Goal: Task Accomplishment & Management: Manage account settings

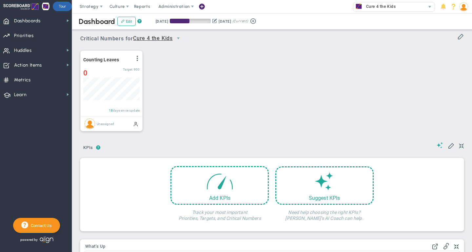
scroll to position [23, 56]
click at [39, 14] on span "Dashboards Dashboards" at bounding box center [36, 20] width 72 height 15
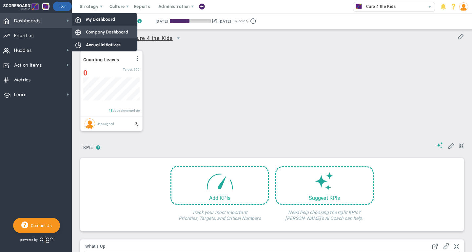
click at [93, 31] on span "Company Dashboard" at bounding box center [107, 32] width 42 height 6
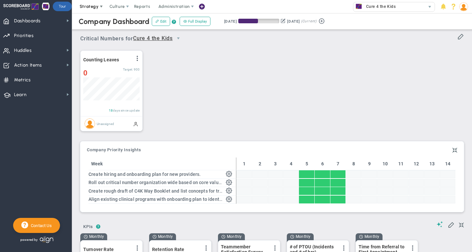
click at [90, 6] on span "Strategy" at bounding box center [89, 6] width 19 height 5
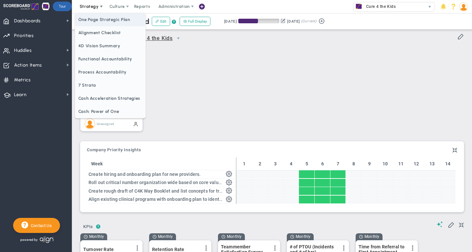
click at [101, 22] on span "One Page Strategic Plan" at bounding box center [110, 19] width 71 height 13
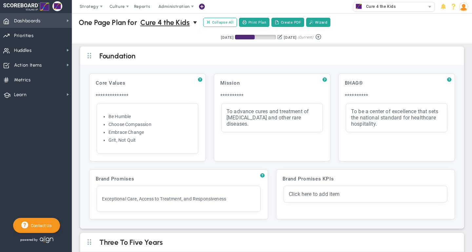
click at [40, 25] on span "Dashboards" at bounding box center [27, 21] width 27 height 14
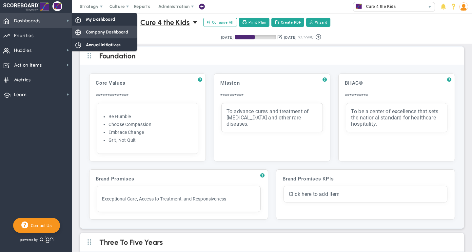
click at [104, 32] on span "Company Dashboard" at bounding box center [107, 32] width 42 height 6
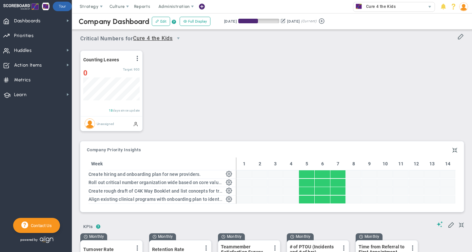
scroll to position [23, 56]
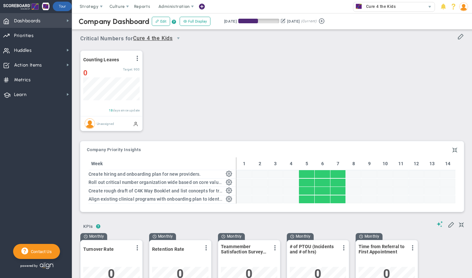
click at [40, 17] on span "Dashboards" at bounding box center [27, 21] width 27 height 14
click at [55, 19] on span "Dashboards Dashboards" at bounding box center [36, 20] width 72 height 15
click at [57, 19] on span "Dashboards Dashboards" at bounding box center [36, 20] width 72 height 15
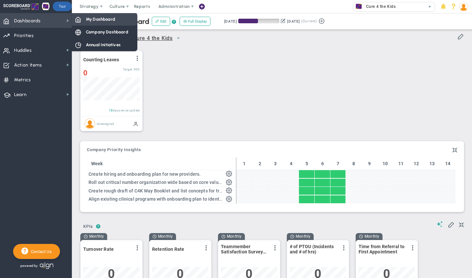
click at [89, 23] on div "My Dashboard" at bounding box center [105, 19] width 66 height 13
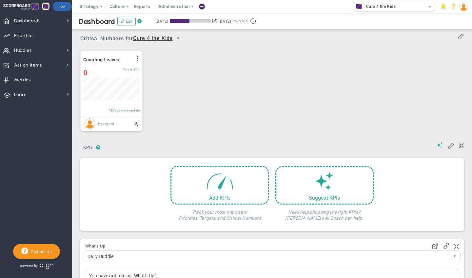
scroll to position [23, 56]
click at [220, 182] on span at bounding box center [220, 179] width 28 height 28
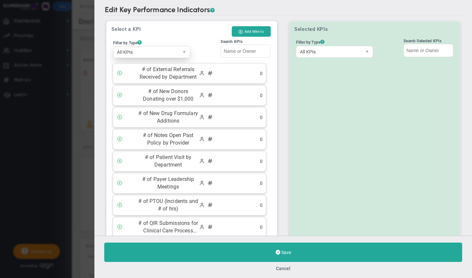
click at [141, 51] on span "All KPIs" at bounding box center [146, 52] width 65 height 11
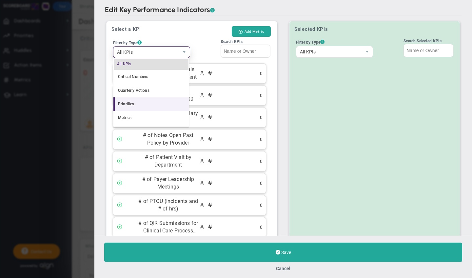
click at [133, 105] on li "Priorities" at bounding box center [151, 104] width 75 height 14
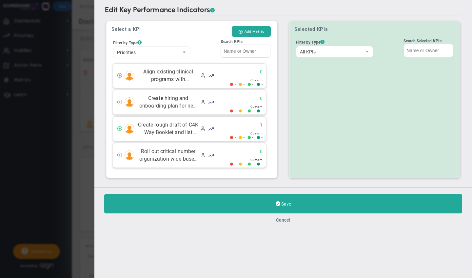
click at [284, 223] on button "Cancel" at bounding box center [283, 219] width 14 height 5
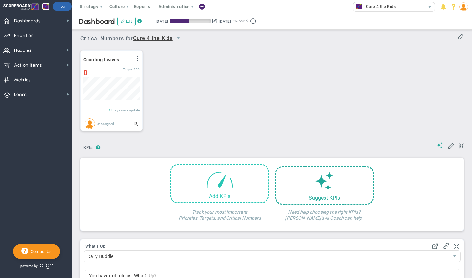
click at [229, 180] on span at bounding box center [220, 179] width 28 height 28
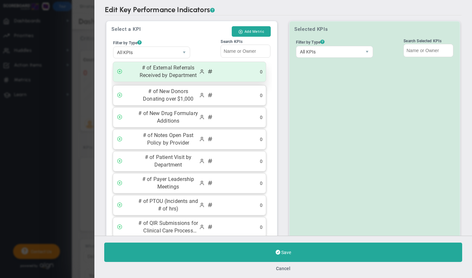
click at [158, 78] on span "# of External Referrals Received by Department" at bounding box center [168, 71] width 61 height 15
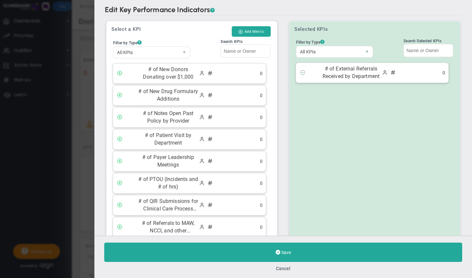
scroll to position [37, 0]
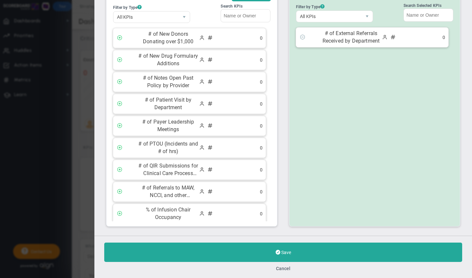
click at [158, 78] on span "# of Notes Open Past Policy by Provider" at bounding box center [168, 81] width 61 height 15
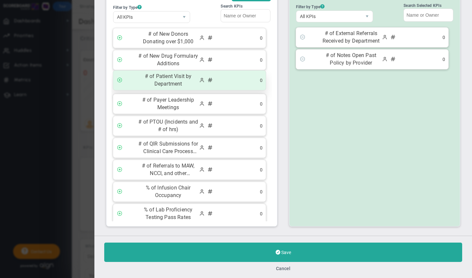
click at [159, 76] on span "# of Patient Visit by Department" at bounding box center [168, 80] width 61 height 15
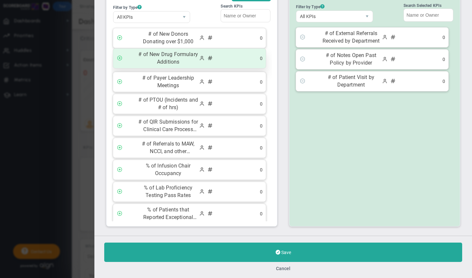
click at [162, 60] on span "# of New Drug Formulary Additions" at bounding box center [168, 58] width 61 height 15
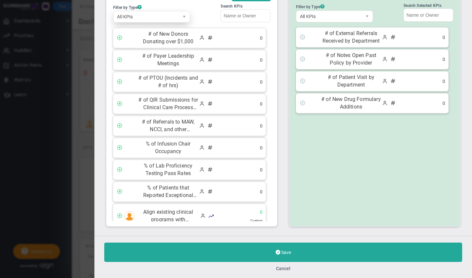
click at [143, 15] on span "All KPIs" at bounding box center [146, 16] width 65 height 11
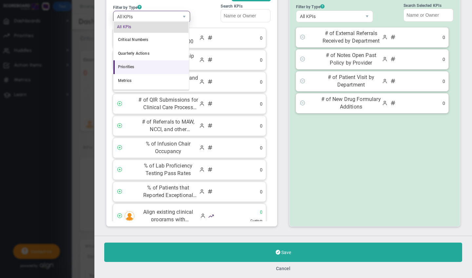
click at [130, 71] on li "Priorities" at bounding box center [151, 67] width 75 height 14
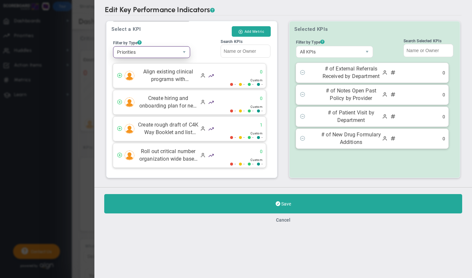
scroll to position [0, 0]
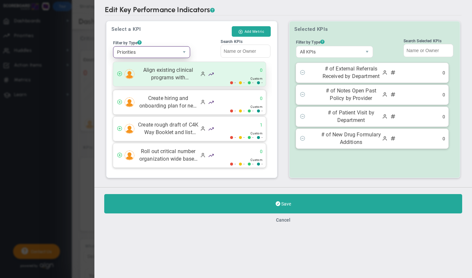
click at [164, 81] on div "Align existing clinical programs with onboarding plan to identify gaps. 0 - - -…" at bounding box center [189, 74] width 153 height 24
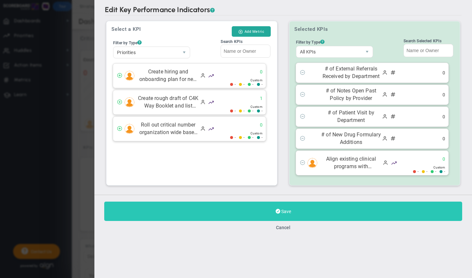
click at [219, 209] on button "Save" at bounding box center [283, 211] width 358 height 19
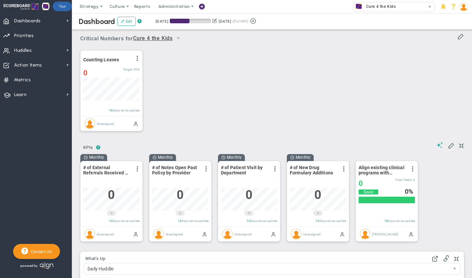
scroll to position [23, 56]
click at [88, 147] on span "KPIs" at bounding box center [88, 147] width 16 height 10
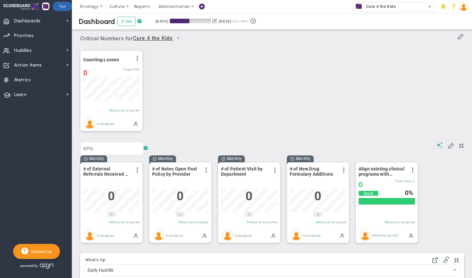
click at [193, 111] on div "Counting Leaves View Historical Graph Edit Make "No Change" Update Add Past Upd…" at bounding box center [270, 91] width 392 height 92
click at [127, 22] on button "Edit" at bounding box center [126, 21] width 18 height 9
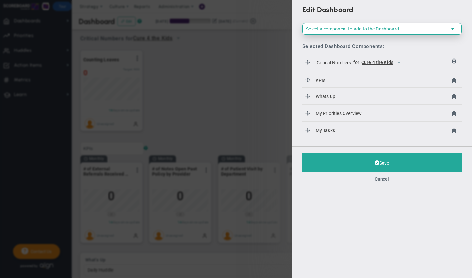
click at [360, 25] on span "Select a component to add to the Dashboard" at bounding box center [377, 28] width 148 height 11
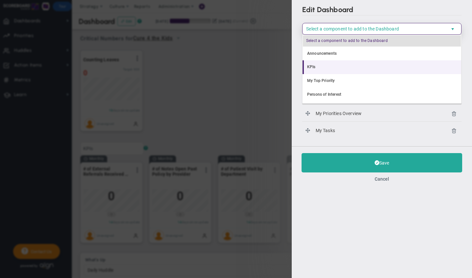
click at [345, 65] on li "KPIs" at bounding box center [382, 67] width 159 height 14
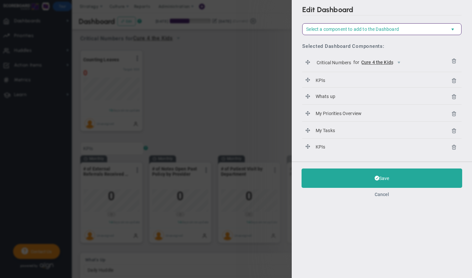
click at [382, 193] on button "Cancel" at bounding box center [382, 194] width 14 height 5
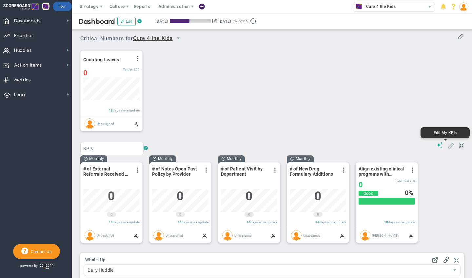
click at [448, 145] on span at bounding box center [451, 145] width 7 height 7
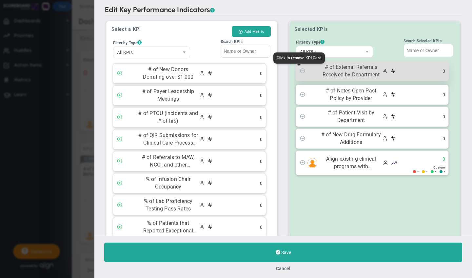
click at [301, 72] on span at bounding box center [302, 70] width 5 height 5
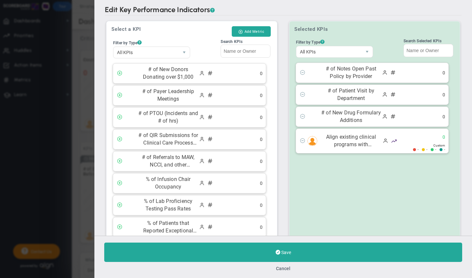
scroll to position [37, 0]
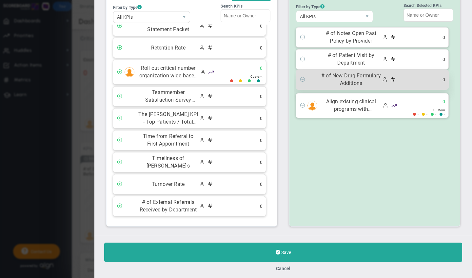
click at [301, 72] on div "# of New Drug Formulary Additions 0" at bounding box center [372, 80] width 153 height 20
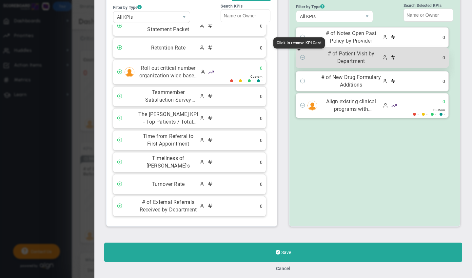
click at [301, 56] on span at bounding box center [302, 56] width 5 height 5
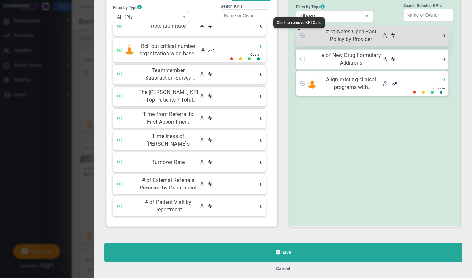
click at [300, 35] on span at bounding box center [302, 34] width 5 height 5
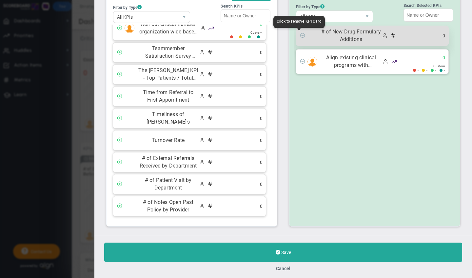
click at [300, 35] on span at bounding box center [302, 34] width 5 height 5
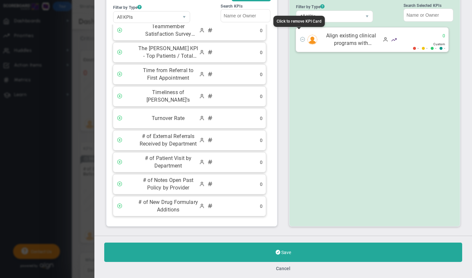
click at [300, 36] on span at bounding box center [302, 38] width 5 height 5
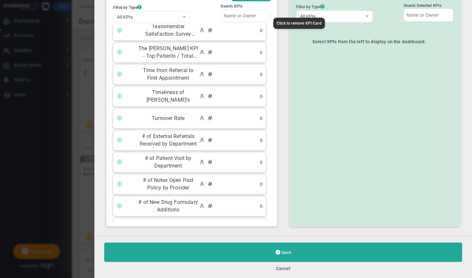
scroll to position [360, 0]
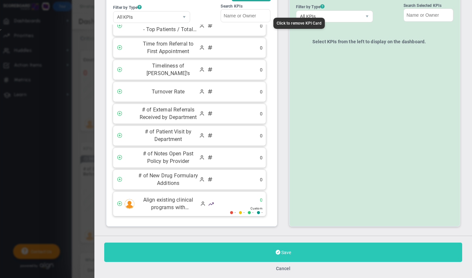
click at [290, 252] on button "Save" at bounding box center [283, 252] width 358 height 19
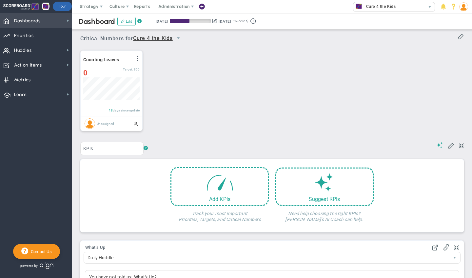
click at [24, 23] on span "Dashboards" at bounding box center [27, 21] width 27 height 14
click at [224, 129] on div "Counting Leaves View Historical Graph Edit Make "No Change" Update Add Past Upd…" at bounding box center [270, 91] width 392 height 92
click at [111, 147] on input "KPIs" at bounding box center [111, 148] width 63 height 13
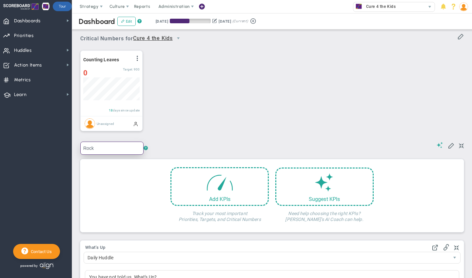
type input "Rocks"
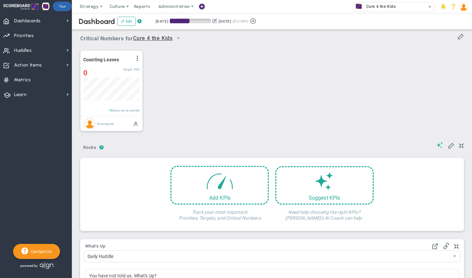
click at [200, 128] on div "Counting Leaves View Historical Graph Edit Make "No Change" Update Add Past Upd…" at bounding box center [270, 91] width 392 height 92
click at [215, 184] on span at bounding box center [220, 179] width 28 height 28
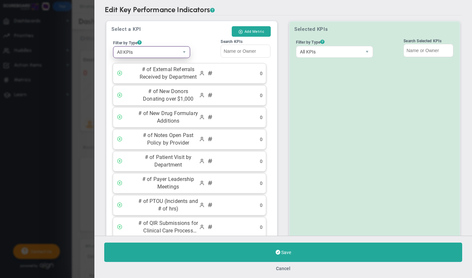
click at [152, 51] on span "All KPIs" at bounding box center [146, 52] width 65 height 11
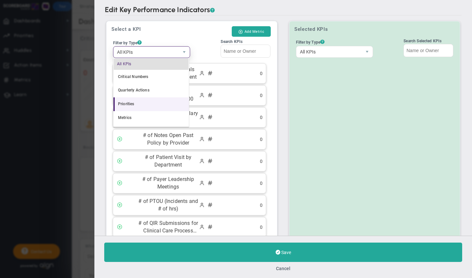
click at [135, 104] on li "Priorities" at bounding box center [151, 104] width 75 height 14
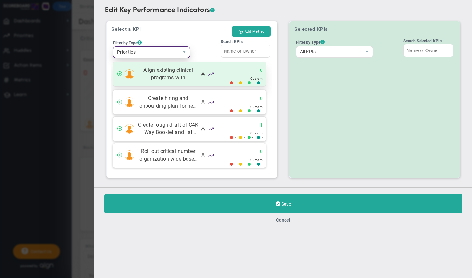
click at [168, 75] on span "Align existing clinical programs with onboarding plan to identify gaps." at bounding box center [168, 74] width 61 height 15
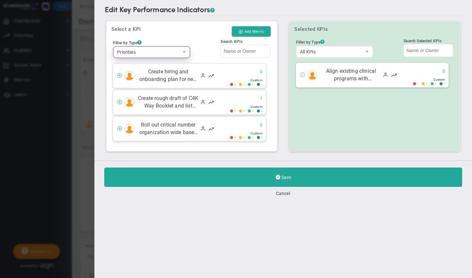
click at [168, 75] on span "Create hiring and onboarding plan for new providers." at bounding box center [168, 75] width 61 height 15
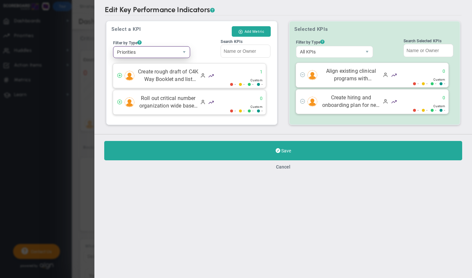
click at [168, 75] on span "Create rough draft of C4K Way Booklet and list concepts for trainings." at bounding box center [168, 75] width 61 height 15
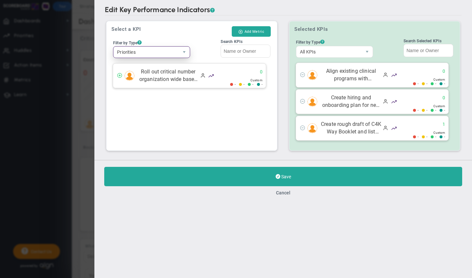
click at [168, 75] on span "Roll out critical number organization wide based on core values." at bounding box center [168, 75] width 61 height 15
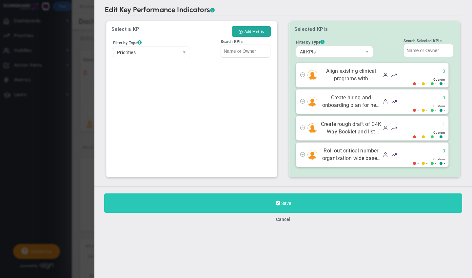
click at [227, 205] on button "Save" at bounding box center [283, 203] width 358 height 19
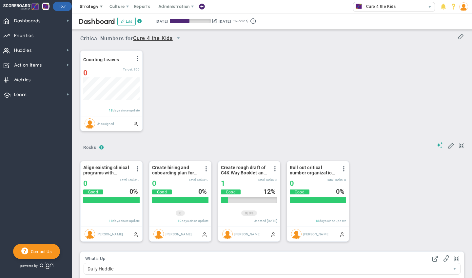
click at [92, 8] on span "Strategy" at bounding box center [89, 6] width 19 height 5
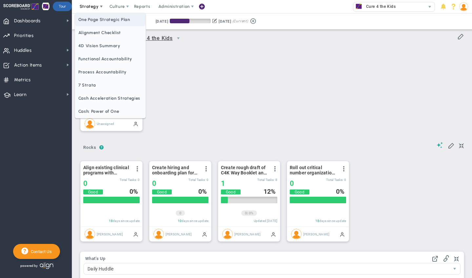
click at [98, 23] on span "One Page Strategic Plan" at bounding box center [110, 19] width 71 height 13
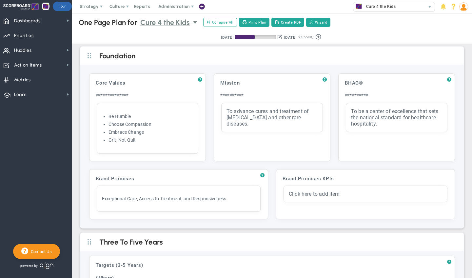
click at [173, 27] on span "Cure 4 the Kids" at bounding box center [165, 22] width 50 height 11
click at [165, 34] on span "+ Manage Teams" at bounding box center [169, 34] width 53 height 9
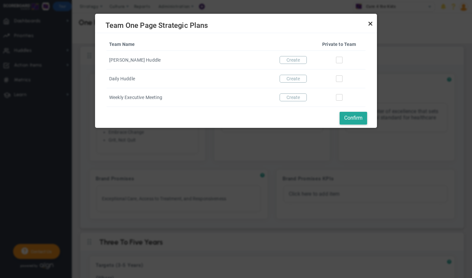
click at [372, 22] on link "Close" at bounding box center [371, 24] width 8 height 8
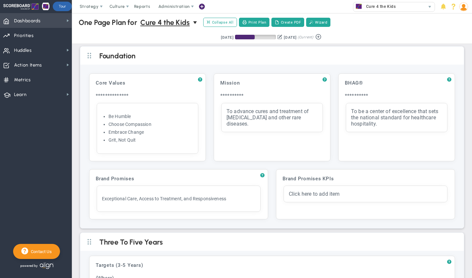
click at [52, 18] on span "Dashboards Dashboards" at bounding box center [36, 20] width 72 height 15
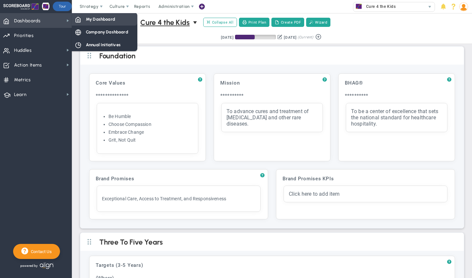
click at [97, 22] on div "My Dashboard" at bounding box center [105, 19] width 66 height 13
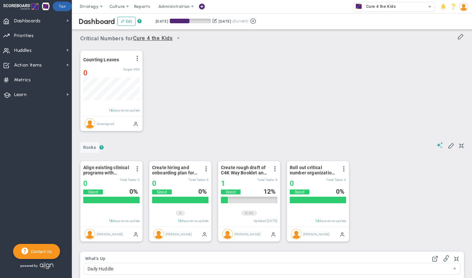
click at [94, 147] on span "Rocks" at bounding box center [89, 147] width 19 height 10
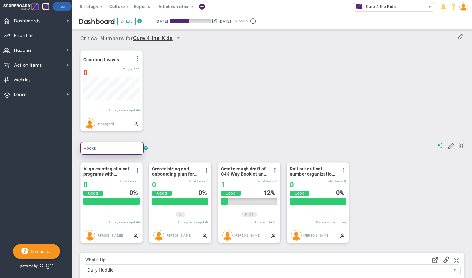
click at [101, 147] on input "Rocks" at bounding box center [111, 148] width 63 height 13
type input "Rocks Exec"
click at [164, 106] on div "Counting Leaves View Historical Graph Edit Make "No Change" Update Add Past Upd…" at bounding box center [270, 91] width 392 height 92
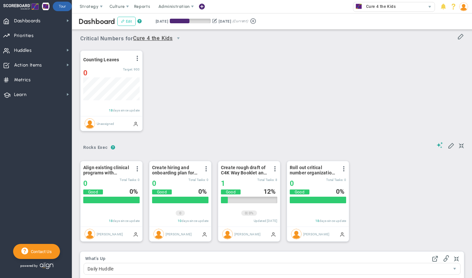
click at [123, 19] on span at bounding box center [123, 21] width 4 height 4
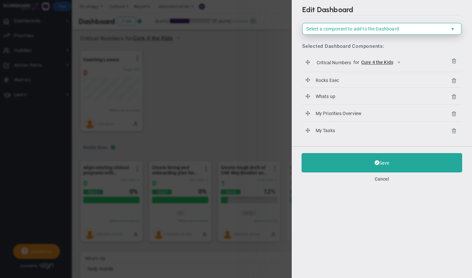
click at [369, 28] on span "Select a component to add to the Dashboard" at bounding box center [352, 28] width 93 height 5
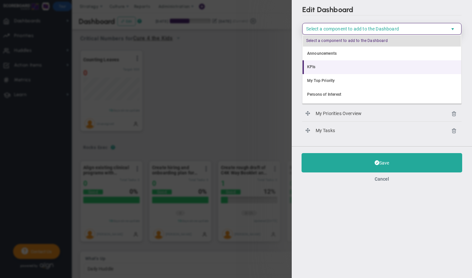
click at [330, 67] on li "KPIs" at bounding box center [382, 67] width 159 height 14
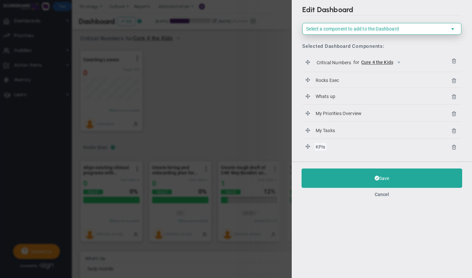
click at [317, 84] on span "KPIs" at bounding box center [328, 80] width 26 height 8
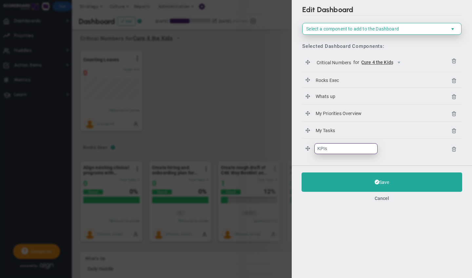
click at [0, 0] on input "KPIs" at bounding box center [0, 0] width 0 height 0
type input "KPIs Nursing"
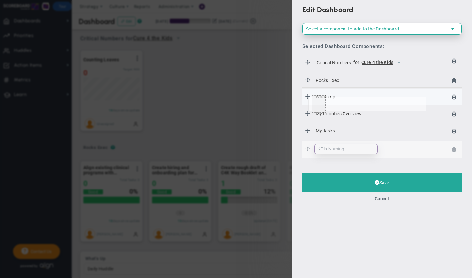
drag, startPoint x: 309, startPoint y: 151, endPoint x: 309, endPoint y: 97, distance: 53.5
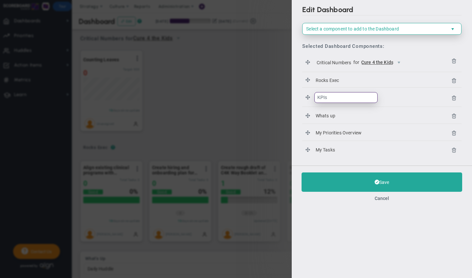
click at [0, 0] on input "KPIs" at bounding box center [0, 0] width 0 height 0
type input "KPIs Nursing"
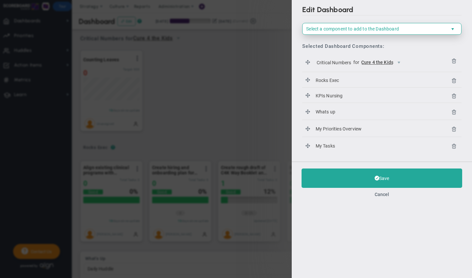
click at [307, 162] on div "Edit Dashboard Select a component to add to the Dashboard Select a Component to…" at bounding box center [382, 139] width 180 height 278
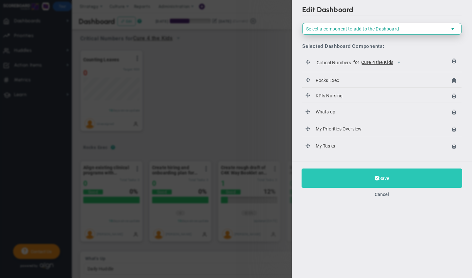
click at [323, 171] on button "Save" at bounding box center [382, 178] width 161 height 19
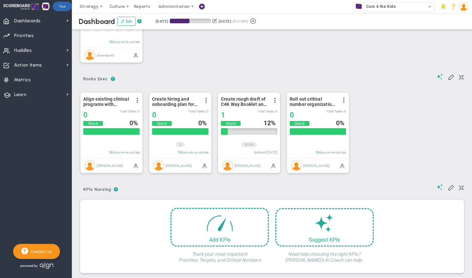
scroll to position [86, 0]
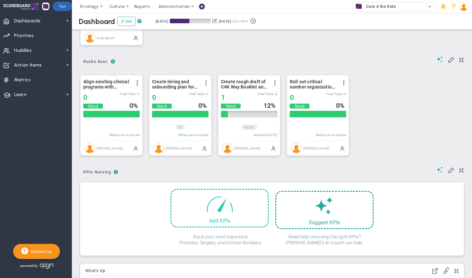
click at [206, 207] on span at bounding box center [220, 204] width 28 height 28
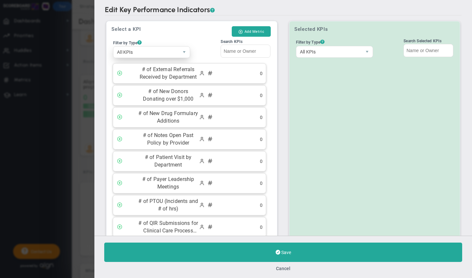
click at [157, 49] on span "All KPIs" at bounding box center [146, 52] width 65 height 11
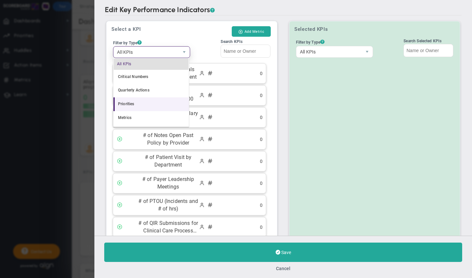
click at [127, 105] on li "Priorities" at bounding box center [151, 104] width 75 height 14
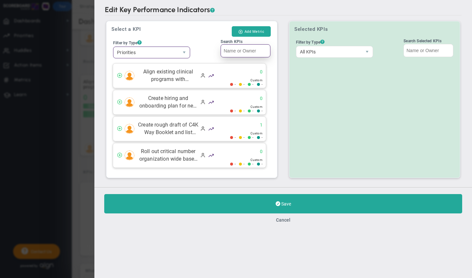
click at [237, 52] on input "Search KPIs" at bounding box center [246, 50] width 50 height 13
click at [283, 219] on button "Cancel" at bounding box center [283, 219] width 14 height 5
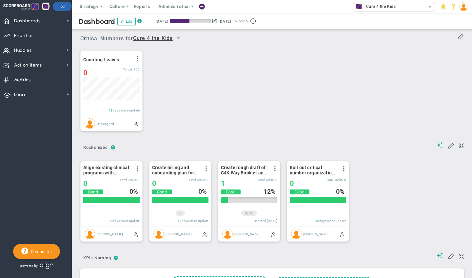
click at [319, 72] on div "Counting Leaves View Historical Graph Edit Make "No Change" Update Add Past Upd…" at bounding box center [270, 91] width 392 height 92
click at [46, 47] on span "Huddles Huddles" at bounding box center [36, 50] width 72 height 15
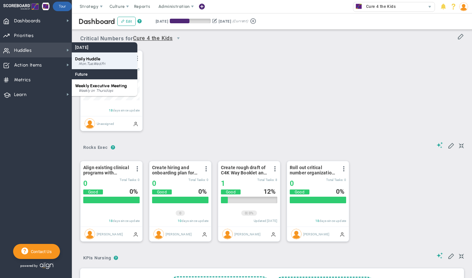
click at [97, 59] on span "Daily Huddle" at bounding box center [87, 58] width 25 height 5
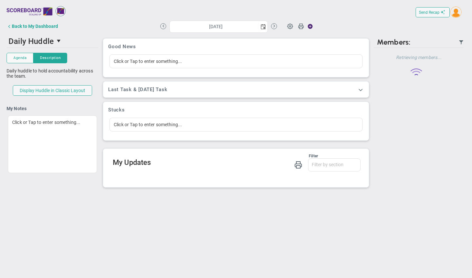
type input "[DATE]"
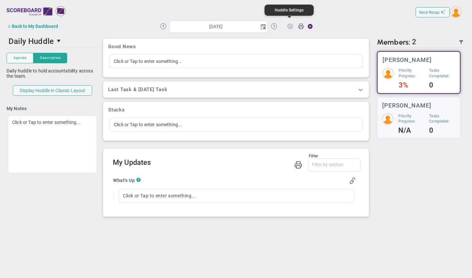
click at [291, 26] on span at bounding box center [290, 26] width 12 height 12
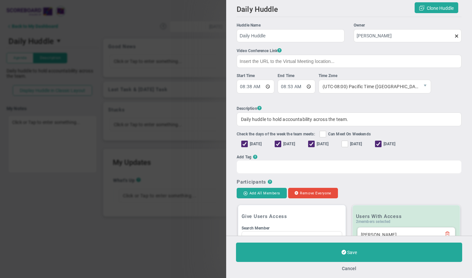
click at [290, 169] on div at bounding box center [349, 166] width 225 height 13
click at [268, 169] on input "Add Tag ?" at bounding box center [260, 167] width 15 height 12
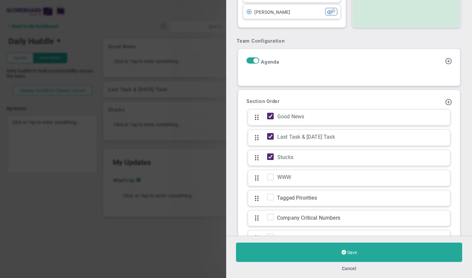
scroll to position [280, 0]
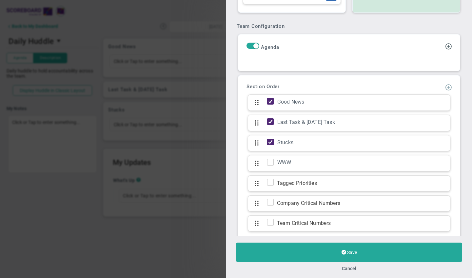
click at [445, 90] on span at bounding box center [448, 87] width 7 height 7
click at [423, 112] on span "Add KPI Section" at bounding box center [428, 108] width 33 height 5
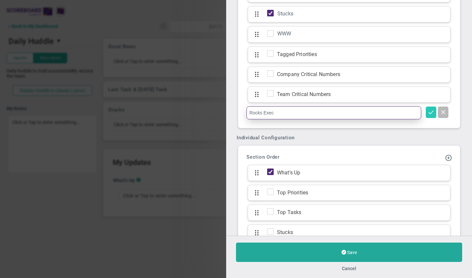
type input "Rocks Exec"
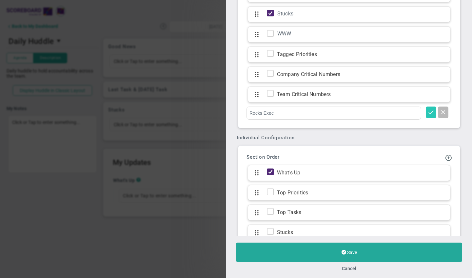
click at [428, 115] on span at bounding box center [431, 112] width 7 height 7
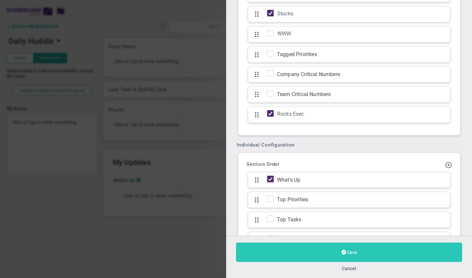
click at [314, 251] on button "Save" at bounding box center [349, 252] width 226 height 19
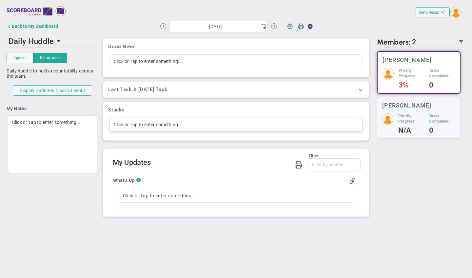
type input "[DATE]"
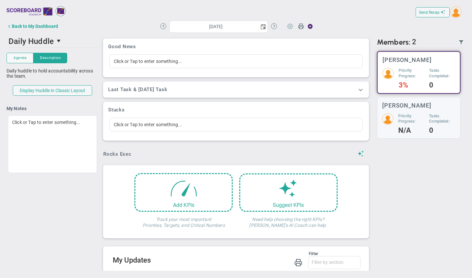
click at [289, 26] on span at bounding box center [290, 26] width 12 height 12
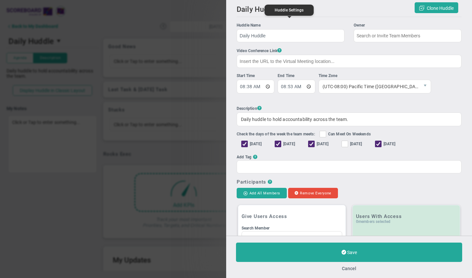
type input "[PERSON_NAME]"
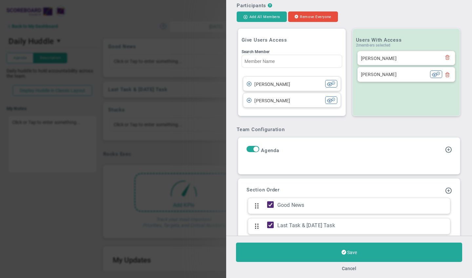
scroll to position [165, 0]
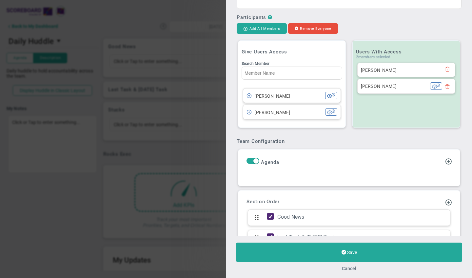
click at [354, 252] on button "Cancel" at bounding box center [349, 268] width 14 height 5
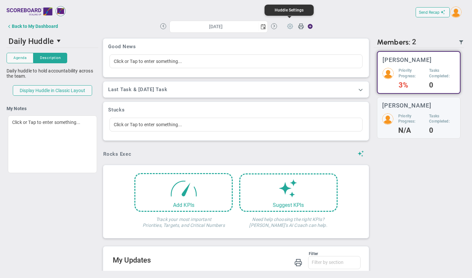
click at [290, 25] on span at bounding box center [290, 26] width 12 height 12
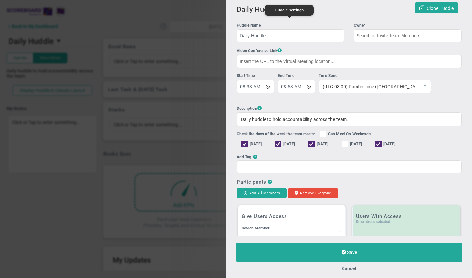
type input "[PERSON_NAME]"
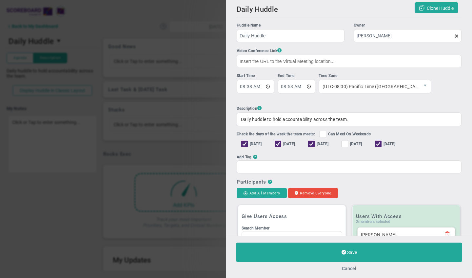
click at [350, 252] on button "Cancel" at bounding box center [349, 268] width 14 height 5
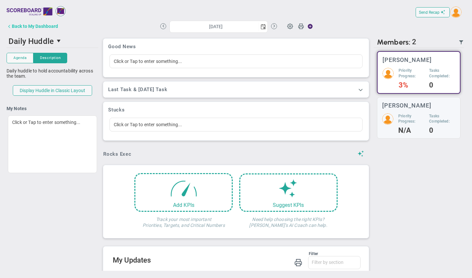
click at [37, 26] on div "Back to My Dashboard" at bounding box center [35, 26] width 46 height 5
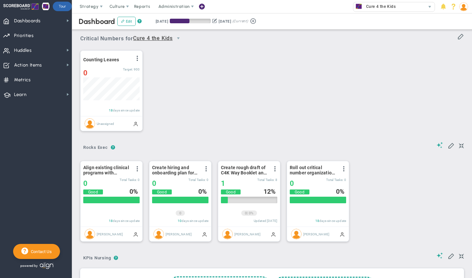
scroll to position [23, 56]
click at [202, 7] on span at bounding box center [201, 6] width 5 height 9
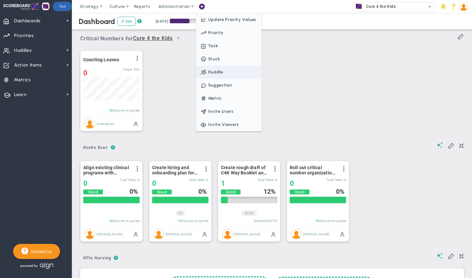
click at [222, 70] on span "Huddle" at bounding box center [229, 72] width 66 height 13
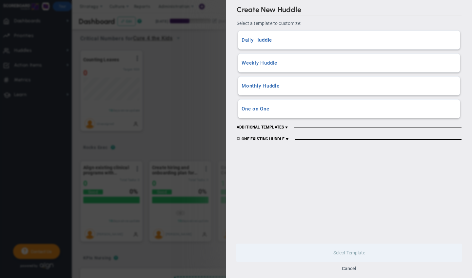
click at [287, 127] on span at bounding box center [286, 127] width 5 height 5
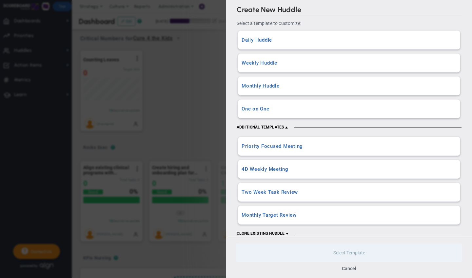
scroll to position [13, 0]
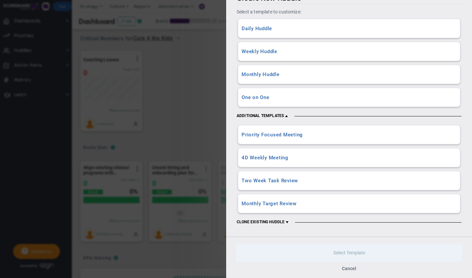
click at [287, 73] on h3 "Monthly Huddle" at bounding box center [349, 75] width 215 height 6
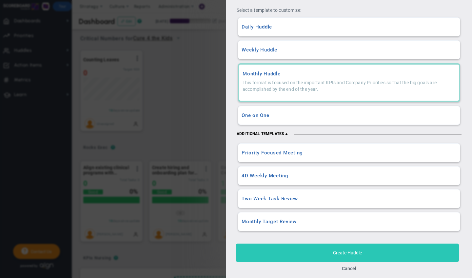
click at [300, 252] on button "Create Huddle" at bounding box center [347, 253] width 223 height 18
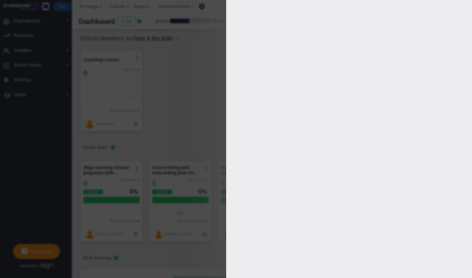
type input "Monthly Target Review"
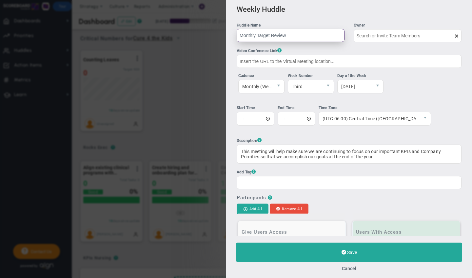
type input "[PERSON_NAME]"
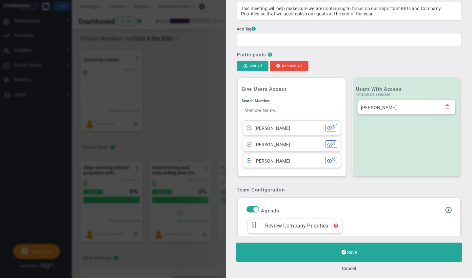
scroll to position [148, 0]
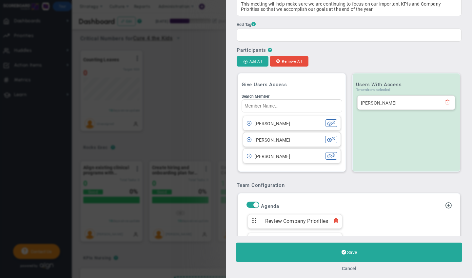
click at [352, 252] on button "Cancel" at bounding box center [349, 268] width 14 height 5
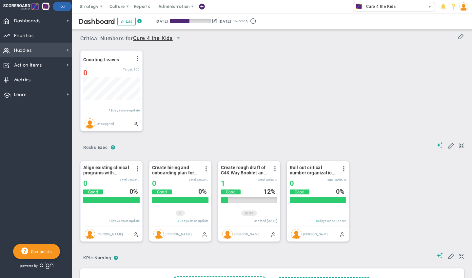
click at [44, 45] on span "Huddles Huddles" at bounding box center [36, 50] width 72 height 15
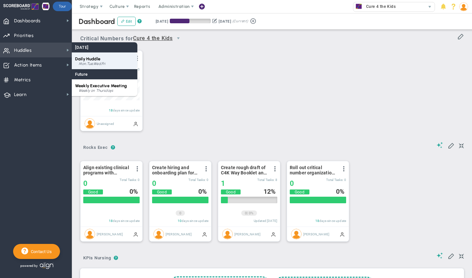
click at [103, 60] on div "Daily Huddle Mon,Tue,Wed,Fri" at bounding box center [105, 60] width 66 height 17
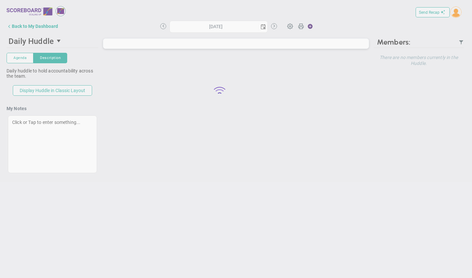
type input "[DATE]"
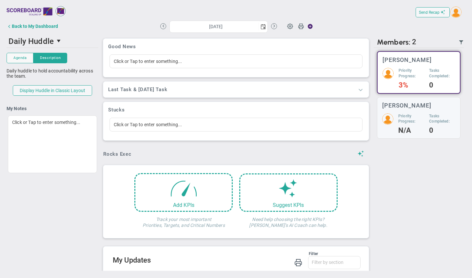
click at [358, 92] on span at bounding box center [361, 89] width 7 height 7
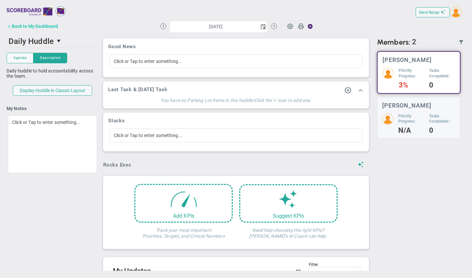
click at [41, 22] on button "Back to My Dashboard" at bounding box center [33, 26] width 52 height 13
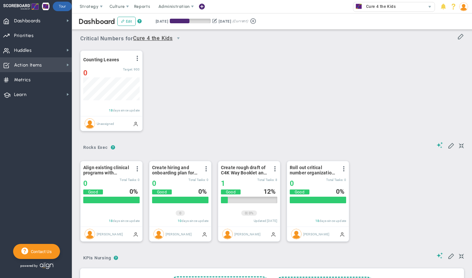
click at [33, 65] on span "Action Items" at bounding box center [28, 65] width 28 height 14
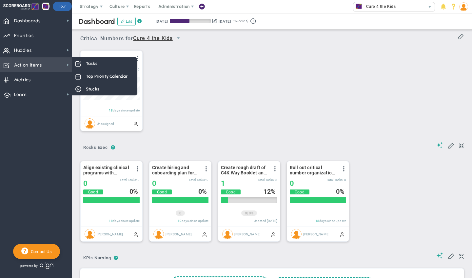
scroll to position [23, 56]
click at [109, 66] on div "Tasks" at bounding box center [105, 63] width 66 height 13
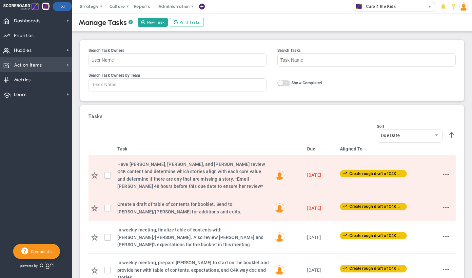
click at [31, 61] on span "Action Items" at bounding box center [28, 65] width 28 height 14
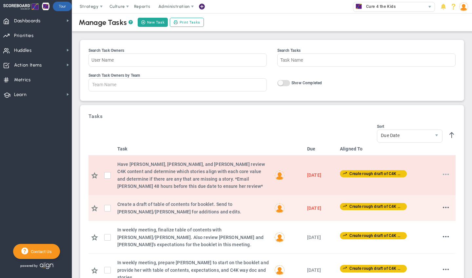
click at [443, 177] on span at bounding box center [446, 174] width 6 height 6
click at [427, 190] on span "Edit" at bounding box center [429, 187] width 8 height 5
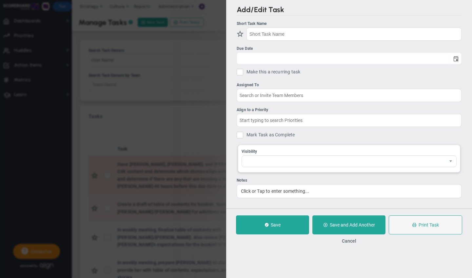
type input "Have [PERSON_NAME], [PERSON_NAME], and [PERSON_NAME] review C4K content and det…"
type input "[DATE]"
type input "[PERSON_NAME]"
type input "Create rough draft of C4K Way Booklet and list concepts for trainings."
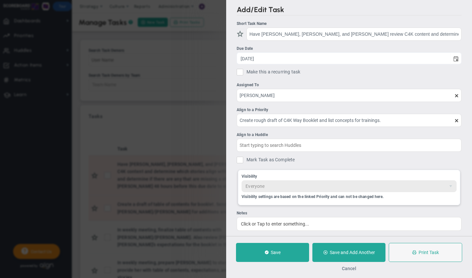
click at [350, 252] on button "Cancel" at bounding box center [349, 268] width 14 height 5
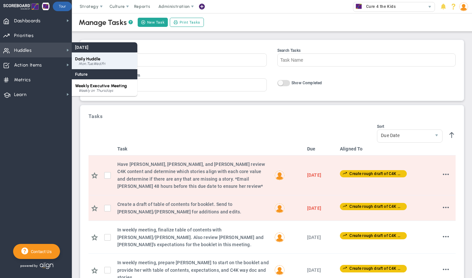
click at [82, 56] on div "Daily Huddle Mon,Tue,Wed,Fri" at bounding box center [105, 60] width 66 height 17
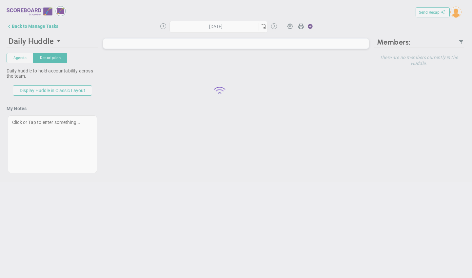
type input "[DATE]"
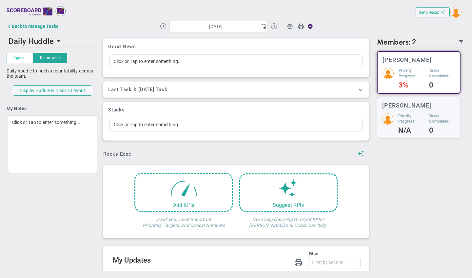
click at [17, 58] on span "Agenda" at bounding box center [19, 58] width 13 height 6
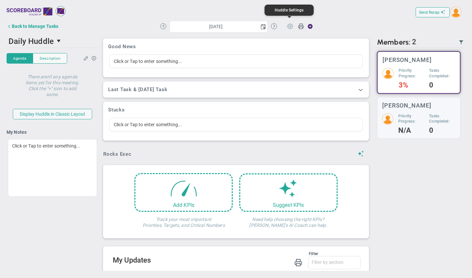
click at [290, 26] on span at bounding box center [290, 26] width 12 height 12
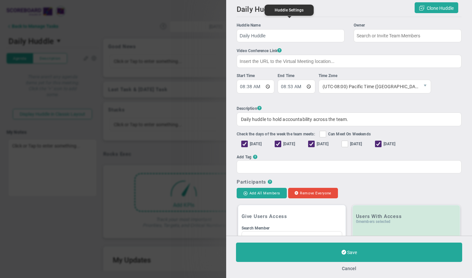
type input "[PERSON_NAME]"
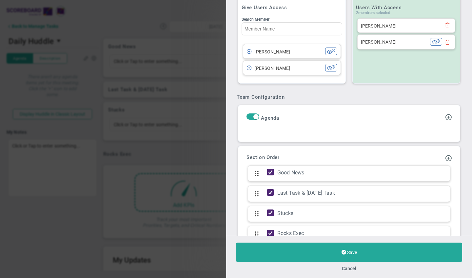
scroll to position [212, 0]
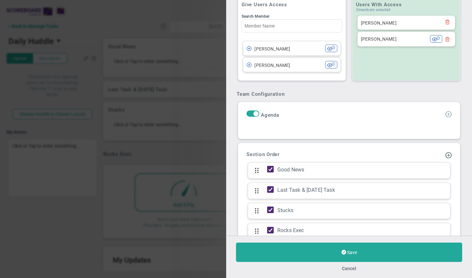
click at [445, 117] on span at bounding box center [448, 114] width 7 height 7
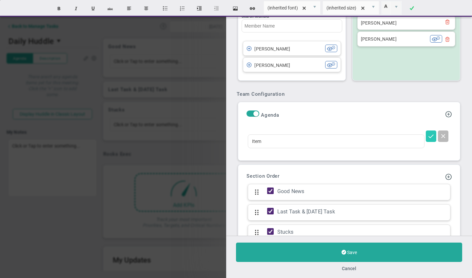
click at [428, 139] on span at bounding box center [431, 136] width 7 height 7
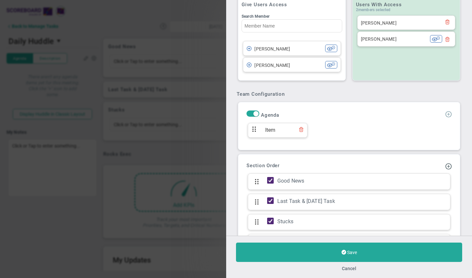
click at [445, 117] on span at bounding box center [448, 114] width 7 height 7
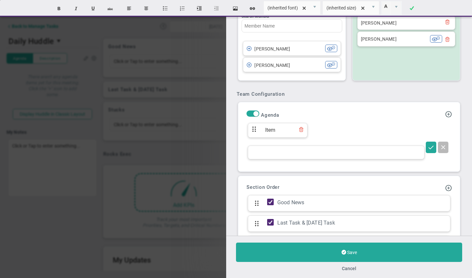
click at [303, 157] on div at bounding box center [336, 153] width 177 height 14
click at [428, 150] on span at bounding box center [431, 147] width 7 height 7
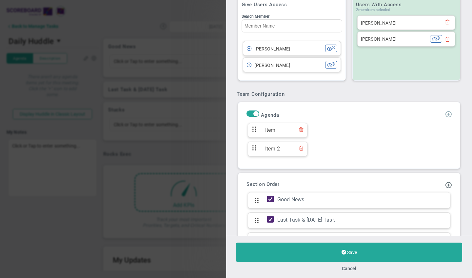
click at [445, 117] on span at bounding box center [448, 114] width 7 height 7
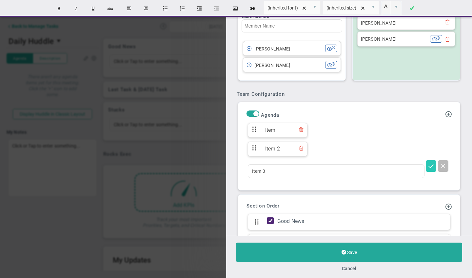
click at [428, 168] on span at bounding box center [431, 165] width 7 height 7
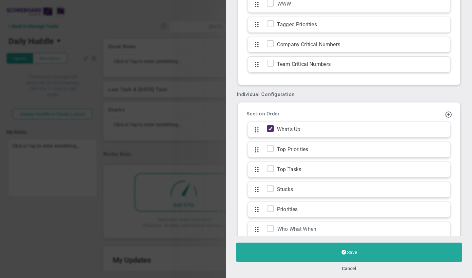
scroll to position [534, 0]
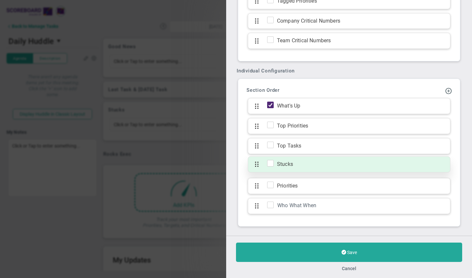
click at [271, 163] on input "checkbox" at bounding box center [272, 164] width 7 height 7
checkbox input "true"
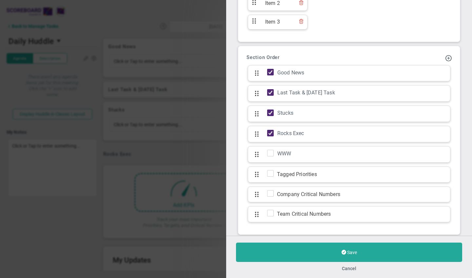
scroll to position [351, 0]
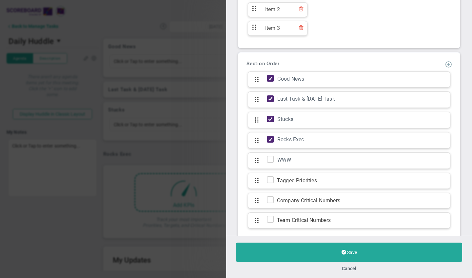
click at [445, 67] on span at bounding box center [448, 64] width 7 height 7
click at [424, 76] on span "Add Update Section" at bounding box center [432, 73] width 41 height 5
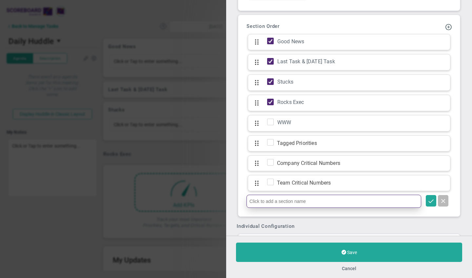
scroll to position [391, 0]
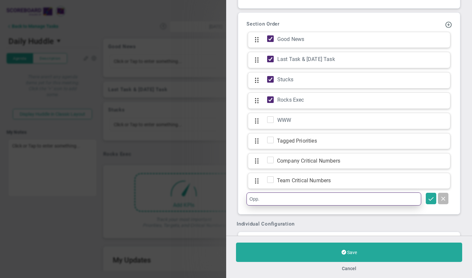
type input "Opp."
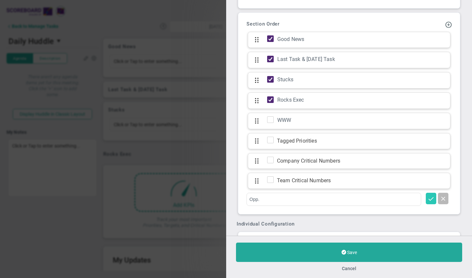
click at [428, 202] on span at bounding box center [431, 198] width 7 height 7
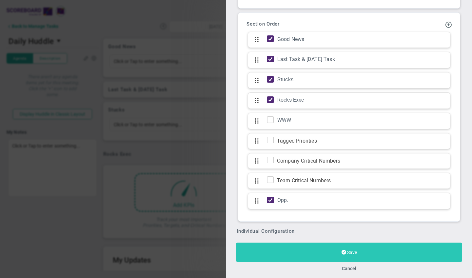
click at [348, 252] on button "Save" at bounding box center [349, 252] width 226 height 19
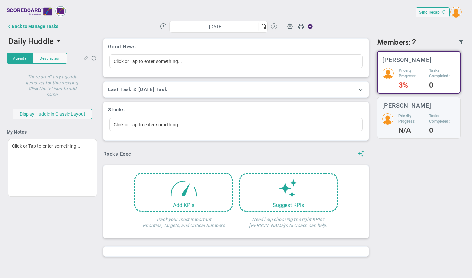
type input "[DATE]"
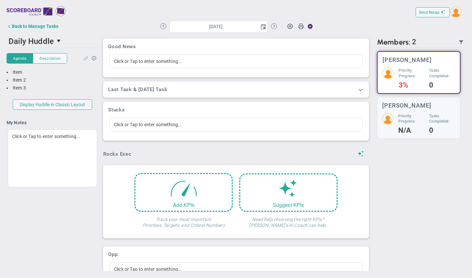
click at [85, 56] on span at bounding box center [86, 57] width 5 height 5
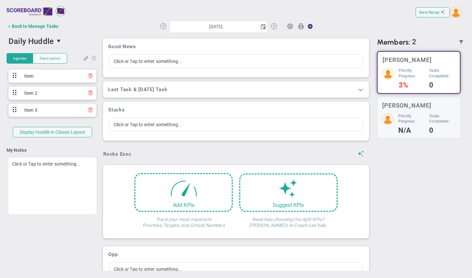
click at [96, 56] on span at bounding box center [94, 57] width 5 height 5
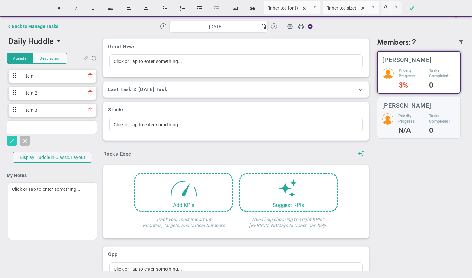
click at [15, 143] on span at bounding box center [12, 140] width 7 height 7
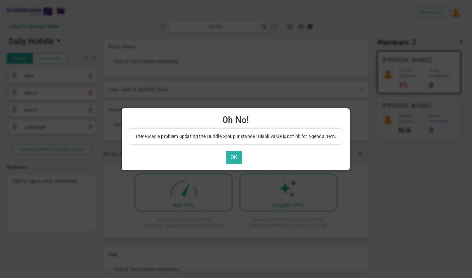
click at [237, 154] on button "OK" at bounding box center [234, 157] width 16 height 13
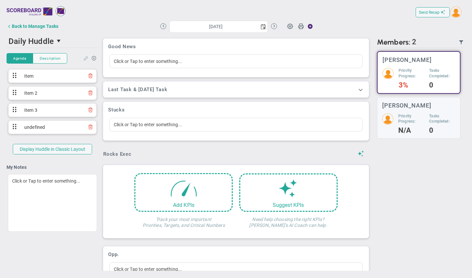
click at [86, 58] on span at bounding box center [86, 57] width 5 height 5
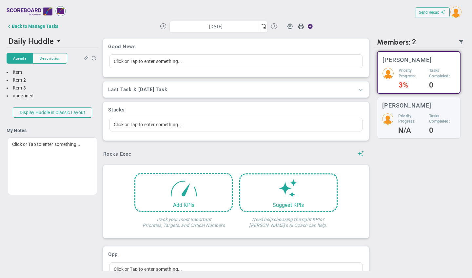
click at [358, 90] on span at bounding box center [361, 89] width 7 height 7
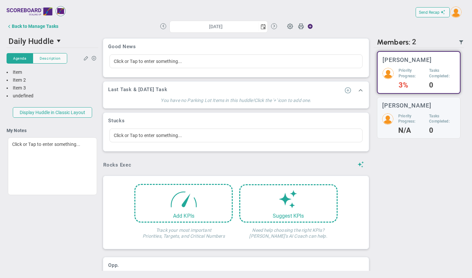
click at [345, 88] on span at bounding box center [348, 90] width 7 height 7
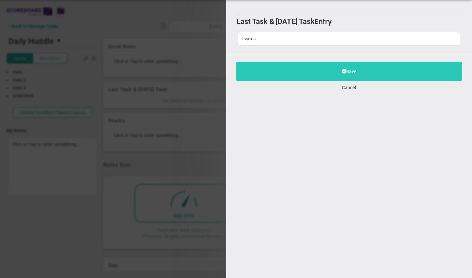
click at [277, 80] on button "Save" at bounding box center [349, 71] width 226 height 19
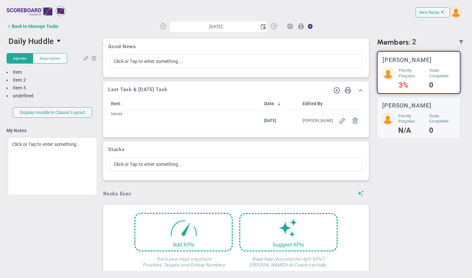
drag, startPoint x: 172, startPoint y: 89, endPoint x: 107, endPoint y: 90, distance: 65.0
click at [107, 90] on div "Last Task & [DATE] Task ? Item Date Edited By Issues [DATE] [PERSON_NAME] 1 1 5…" at bounding box center [236, 109] width 266 height 55
click at [194, 87] on div "Last Task & [DATE] Task ?" at bounding box center [220, 92] width 225 height 11
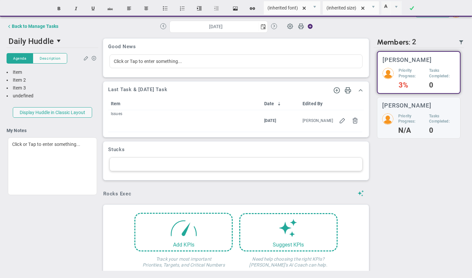
click at [168, 164] on div at bounding box center [236, 164] width 253 height 14
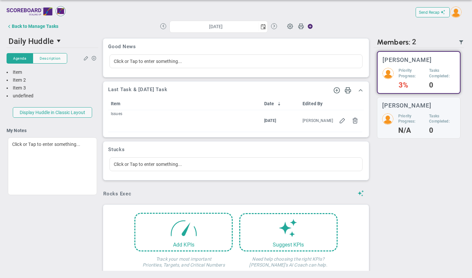
click at [149, 150] on h3 "Stucks" at bounding box center [236, 150] width 256 height 6
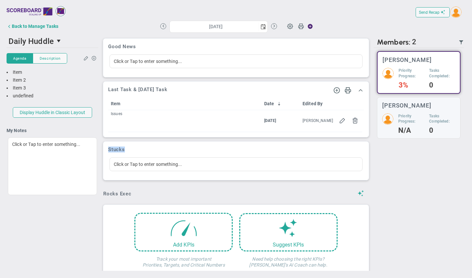
drag, startPoint x: 132, startPoint y: 150, endPoint x: 102, endPoint y: 150, distance: 29.9
click at [102, 150] on div "Stucks Click or Tap to enter something..." at bounding box center [236, 160] width 269 height 39
click at [156, 148] on h3 "Stucks" at bounding box center [236, 150] width 256 height 6
drag, startPoint x: 130, startPoint y: 149, endPoint x: 108, endPoint y: 149, distance: 22.3
click at [108, 149] on div "Stucks Click or Tap to enter something..." at bounding box center [236, 161] width 266 height 38
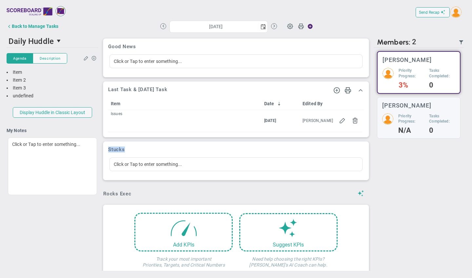
click at [217, 149] on h3 "Stucks" at bounding box center [236, 150] width 256 height 6
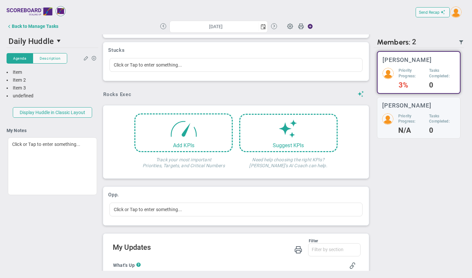
scroll to position [109, 0]
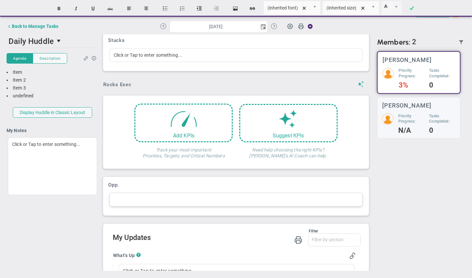
click at [134, 203] on div at bounding box center [236, 200] width 253 height 14
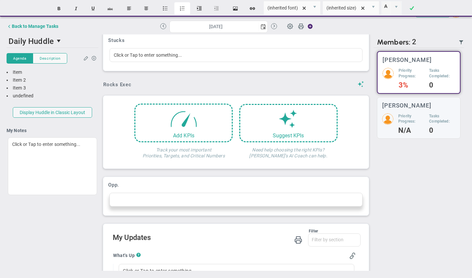
click at [182, 8] on button "Insert ordered list" at bounding box center [183, 8] width 16 height 12
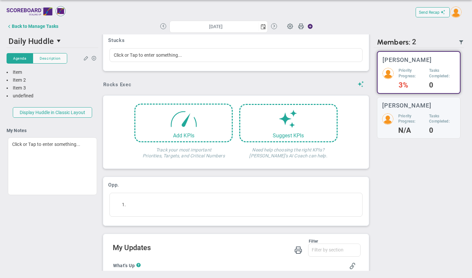
click at [225, 173] on div "Add KPIs Track your most important Priorities, Targets, and Critical Numbers Su…" at bounding box center [236, 132] width 269 height 81
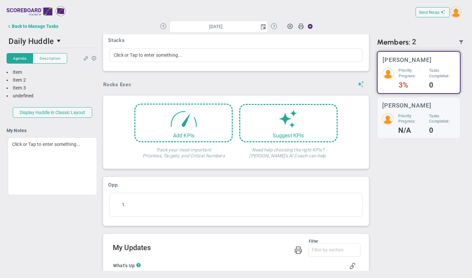
scroll to position [173, 0]
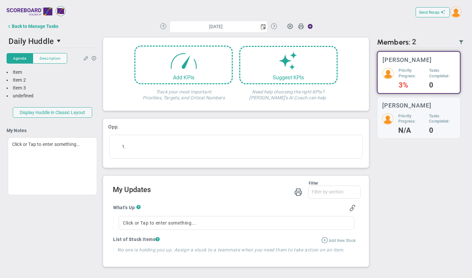
click at [335, 240] on span "Add New Stuck" at bounding box center [342, 240] width 27 height 5
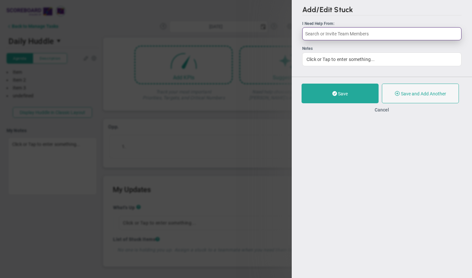
click at [340, 35] on input "text" at bounding box center [381, 33] width 159 height 13
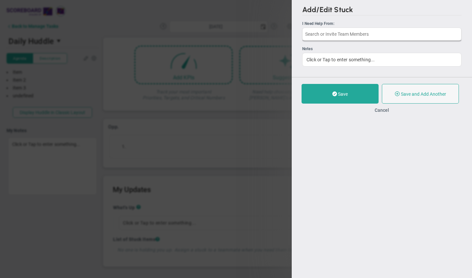
click at [387, 166] on div "Add/Edit Stuck I Need Help From: Notes Click or Tap to enter something... Save …" at bounding box center [382, 139] width 180 height 278
click at [383, 110] on button "Cancel" at bounding box center [382, 109] width 14 height 5
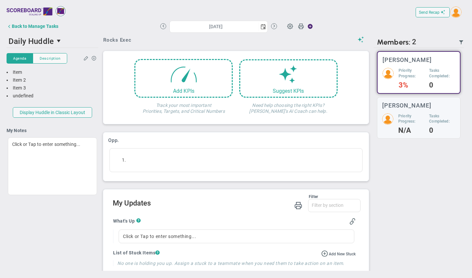
scroll to position [145, 0]
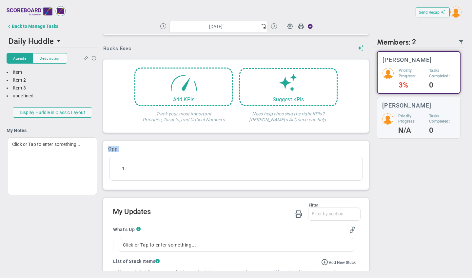
drag, startPoint x: 125, startPoint y: 148, endPoint x: 107, endPoint y: 149, distance: 18.1
click at [107, 149] on div "Opp." at bounding box center [236, 165] width 266 height 49
click at [155, 147] on h3 "Opp." at bounding box center [236, 149] width 256 height 6
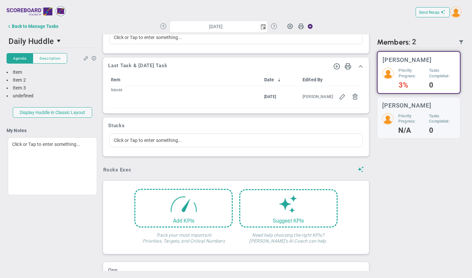
scroll to position [0, 0]
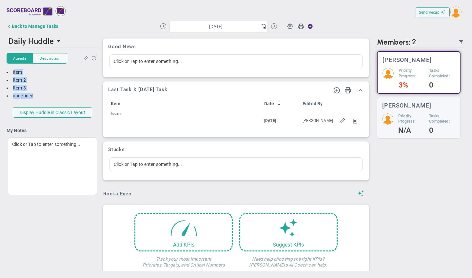
drag, startPoint x: 11, startPoint y: 70, endPoint x: 40, endPoint y: 96, distance: 38.5
click at [40, 96] on div "Item Item 2 Item 3 undefined" at bounding box center [53, 84] width 92 height 31
click at [60, 97] on div "undefined" at bounding box center [53, 96] width 92 height 6
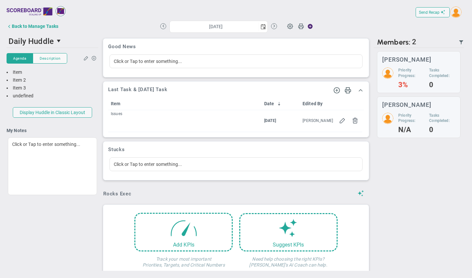
scroll to position [173, 0]
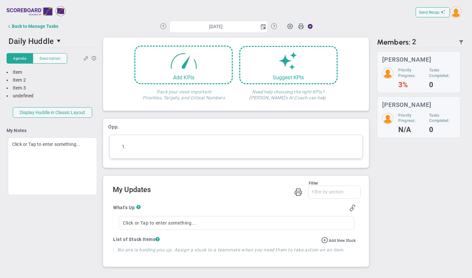
click at [140, 146] on div at bounding box center [236, 147] width 253 height 24
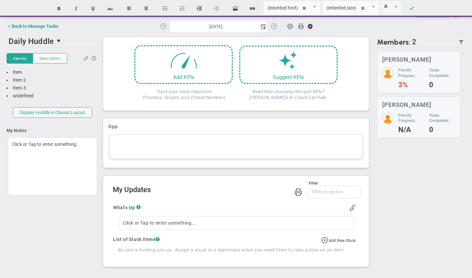
scroll to position [163, 0]
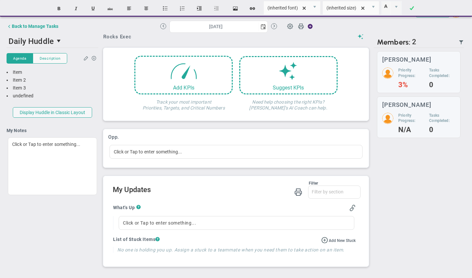
click at [146, 129] on div "Opp. Click or Tap to enter something..." at bounding box center [236, 148] width 266 height 38
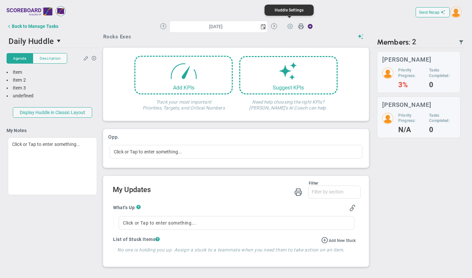
click at [289, 26] on span at bounding box center [290, 26] width 12 height 12
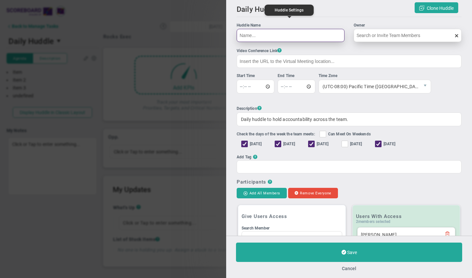
type input "Daily Huddle"
type input "[PERSON_NAME]"
type input "08:38:00"
type input "08:53:00"
checkbox input "true"
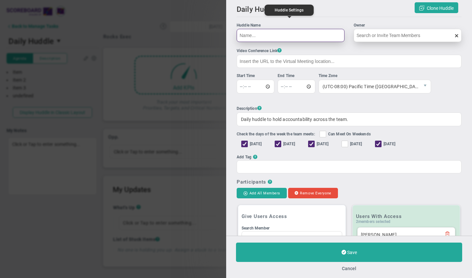
checkbox input "true"
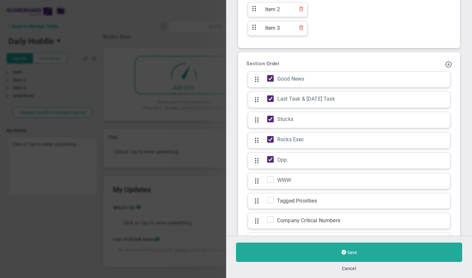
scroll to position [353, 0]
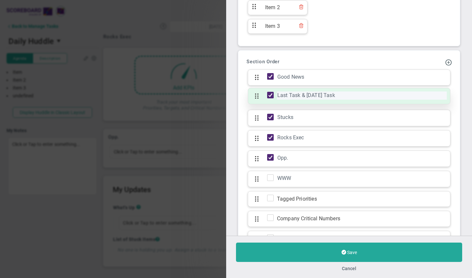
click at [321, 99] on div "Last Task & [DATE] Task" at bounding box center [362, 96] width 170 height 8
click at [329, 99] on input "Last Task & [DATE] Task" at bounding box center [360, 96] width 167 height 8
type input "Issues"
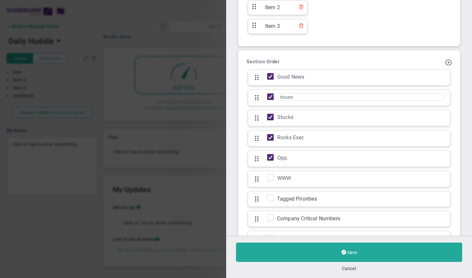
click at [326, 62] on div "Add Update Section Add KPI Section Section Order Good News Click to add section…" at bounding box center [349, 155] width 215 height 202
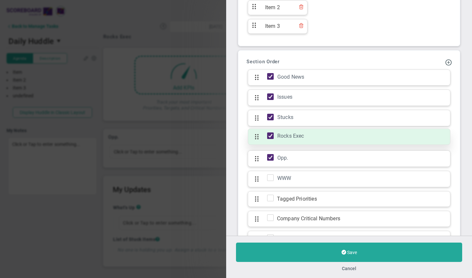
click at [271, 140] on input "checkbox" at bounding box center [272, 137] width 7 height 7
checkbox input "false"
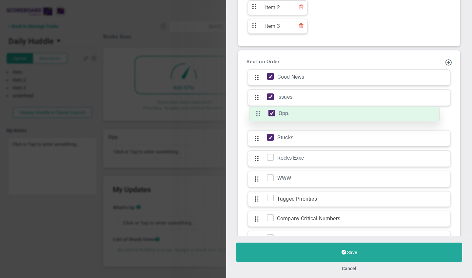
drag, startPoint x: 257, startPoint y: 163, endPoint x: 259, endPoint y: 117, distance: 46.0
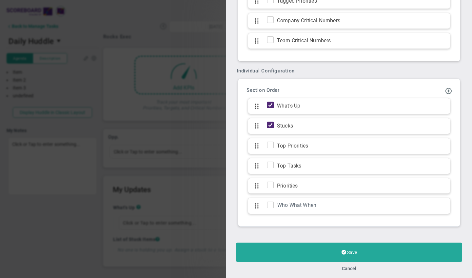
scroll to position [554, 0]
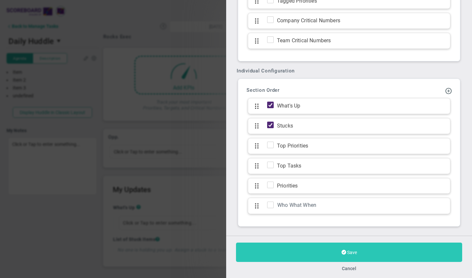
click at [302, 246] on button "Save" at bounding box center [349, 252] width 226 height 19
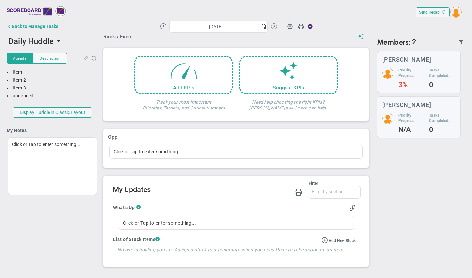
type input "[DATE]"
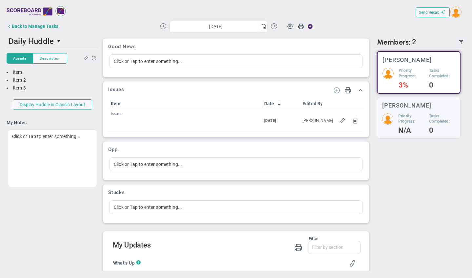
click at [334, 91] on span at bounding box center [337, 90] width 7 height 7
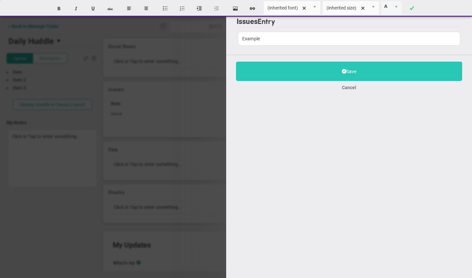
click at [297, 77] on button "Save" at bounding box center [349, 71] width 226 height 19
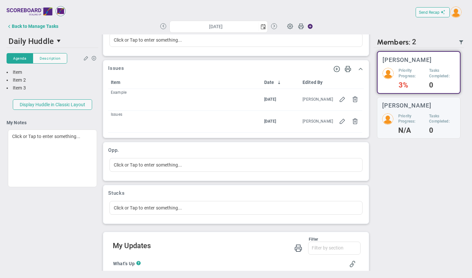
scroll to position [38, 0]
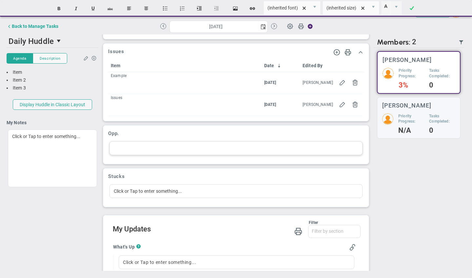
click at [133, 151] on div at bounding box center [236, 148] width 253 height 14
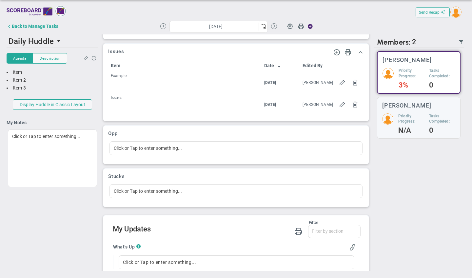
click at [151, 53] on div "Issues ?" at bounding box center [220, 54] width 225 height 11
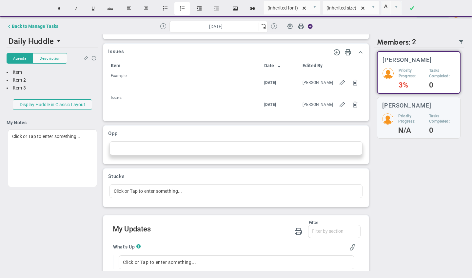
click at [182, 7] on button "Insert ordered list" at bounding box center [183, 8] width 16 height 12
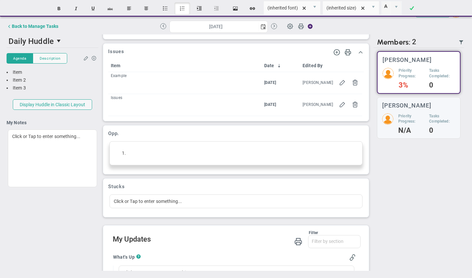
scroll to position [92, 0]
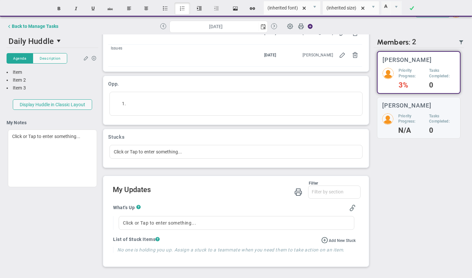
click at [220, 193] on div "Filter What's Up Stucks What's Up Stucks No data found." at bounding box center [237, 190] width 248 height 19
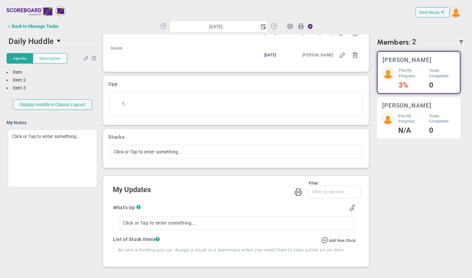
click at [417, 116] on h5 "Priority Progress:" at bounding box center [412, 119] width 26 height 11
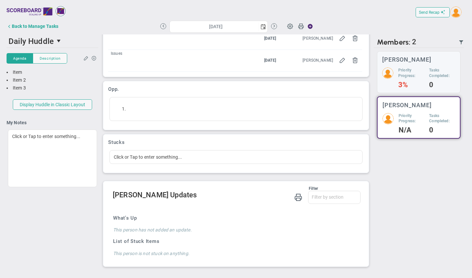
scroll to position [86, 0]
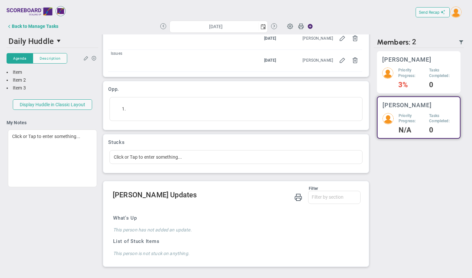
click at [448, 64] on div "[PERSON_NAME] Priority Progress: 3% Tasks Completed: 0" at bounding box center [419, 72] width 84 height 42
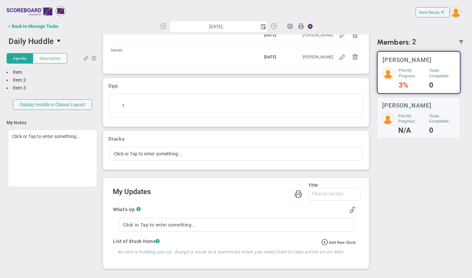
scroll to position [92, 0]
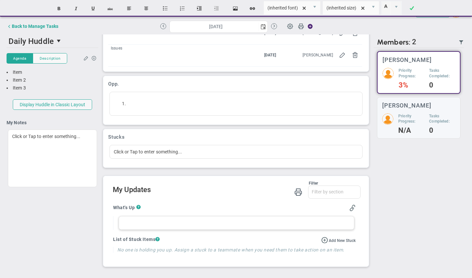
click at [181, 222] on div at bounding box center [237, 223] width 236 height 14
click at [228, 189] on h2 "My Updates" at bounding box center [237, 191] width 248 height 10
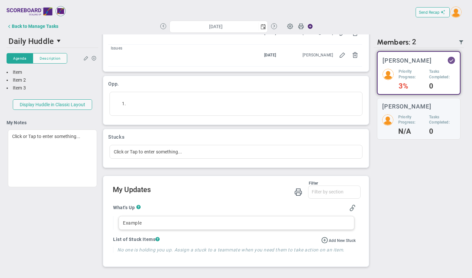
click at [167, 223] on div "Example" at bounding box center [237, 223] width 236 height 14
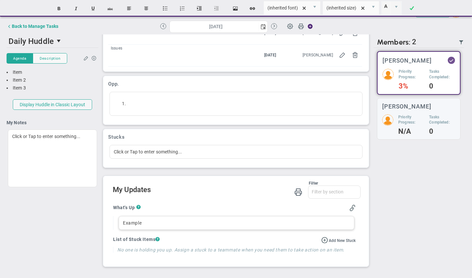
click at [167, 223] on div "Example" at bounding box center [237, 223] width 236 height 14
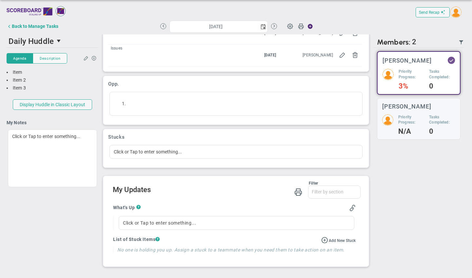
click at [222, 186] on h2 "My Updates" at bounding box center [237, 191] width 248 height 10
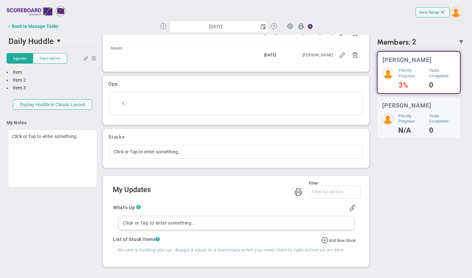
click at [205, 223] on div "Click or Tap to enter something..." at bounding box center [237, 223] width 236 height 14
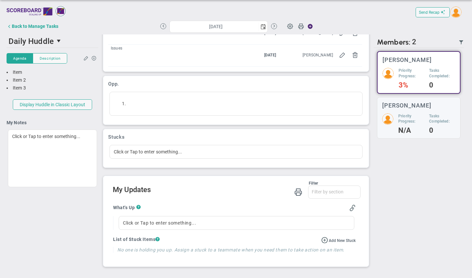
click at [215, 189] on h2 "My Updates" at bounding box center [237, 191] width 248 height 10
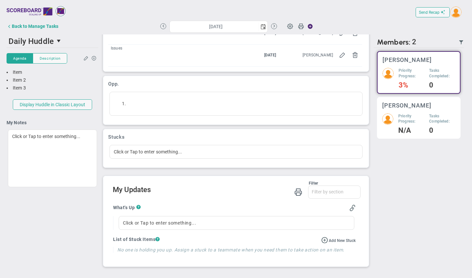
click at [404, 117] on h5 "Priority Progress:" at bounding box center [412, 119] width 26 height 11
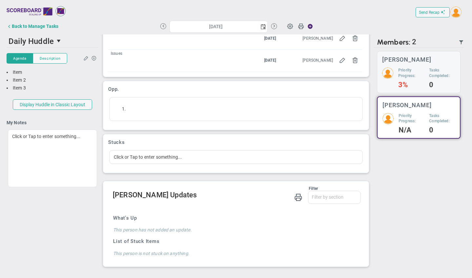
scroll to position [86, 0]
click at [173, 215] on div "What's Up This person has not added an update. List of Stuck Items This person …" at bounding box center [234, 233] width 253 height 57
click at [152, 229] on h4 "This person has not added an update." at bounding box center [234, 230] width 243 height 6
click at [205, 151] on div "Click or Tap to enter something..." at bounding box center [236, 157] width 253 height 14
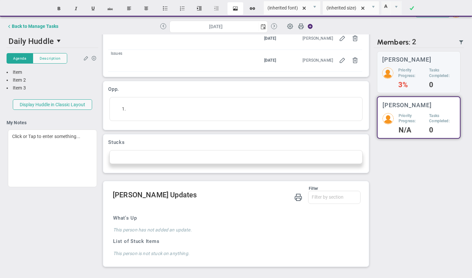
click at [236, 7] on button "Insert Image" at bounding box center [236, 8] width 16 height 12
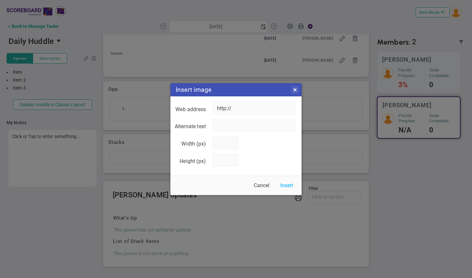
click at [296, 90] on link "Close" at bounding box center [295, 90] width 8 height 8
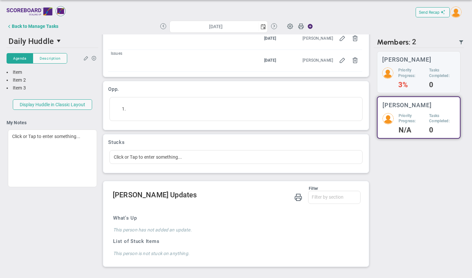
click at [226, 86] on h3 "Opp." at bounding box center [236, 89] width 256 height 6
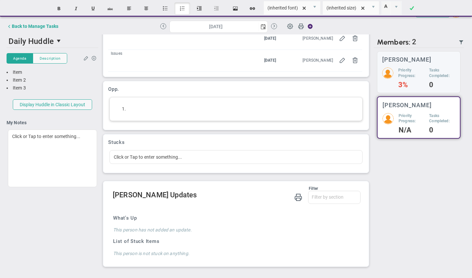
click at [158, 106] on li at bounding box center [243, 109] width 232 height 6
click at [233, 85] on div "Good News Click or Tap to enter something... Issues ? Item Date Edited By Examp…" at bounding box center [236, 64] width 269 height 225
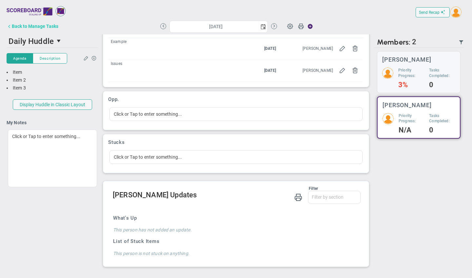
click at [31, 27] on div "Back to Manage Tasks" at bounding box center [35, 26] width 47 height 5
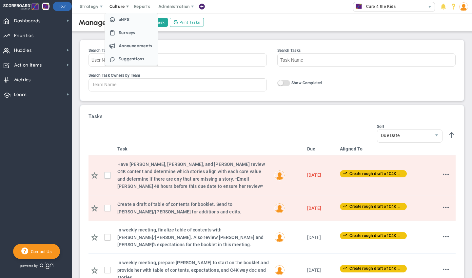
click at [117, 4] on span "Culture" at bounding box center [117, 6] width 15 height 5
click at [122, 34] on span "Surveys" at bounding box center [127, 32] width 17 height 5
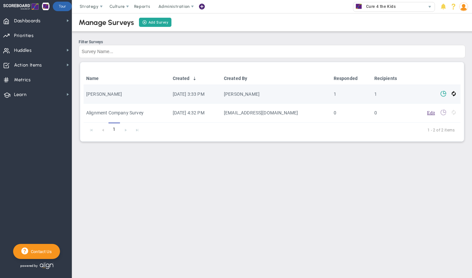
click at [442, 94] on span at bounding box center [444, 93] width 6 height 6
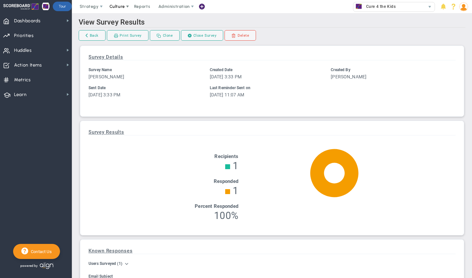
click at [116, 4] on span "Culture" at bounding box center [117, 6] width 15 height 5
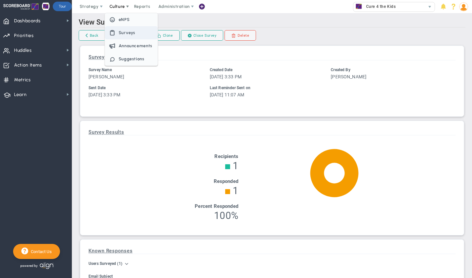
click at [125, 33] on span "Surveys" at bounding box center [127, 32] width 17 height 5
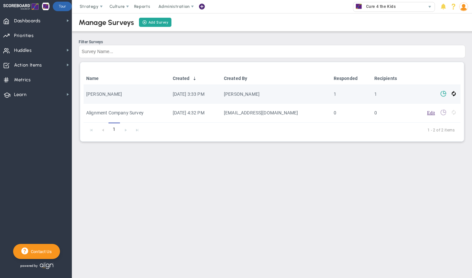
click at [442, 93] on span at bounding box center [444, 93] width 6 height 6
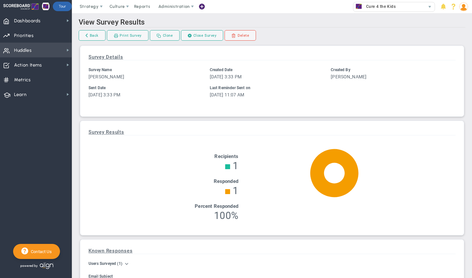
click at [37, 51] on span "Huddles Huddles" at bounding box center [36, 50] width 72 height 15
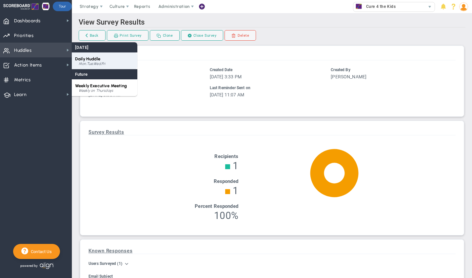
click at [89, 58] on span "Daily Huddle" at bounding box center [87, 58] width 25 height 5
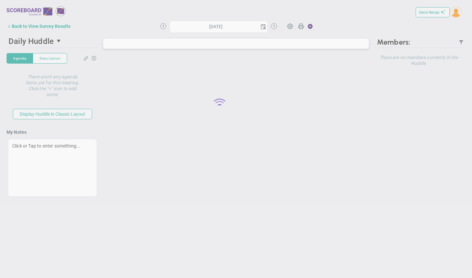
type input "[DATE]"
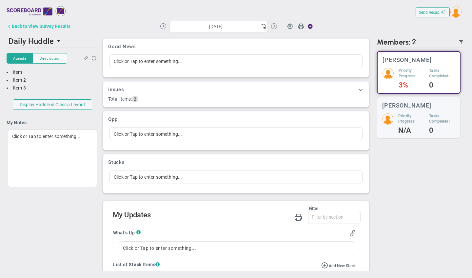
click at [36, 29] on button "Back to View Survey Results" at bounding box center [39, 26] width 64 height 13
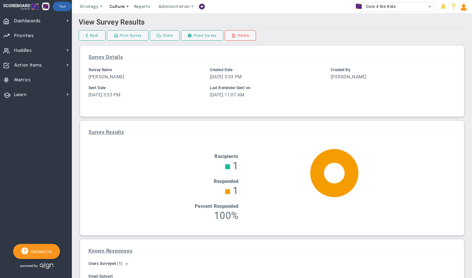
click at [119, 6] on span "Culture" at bounding box center [117, 6] width 15 height 5
click at [89, 35] on link "Back" at bounding box center [92, 35] width 27 height 10
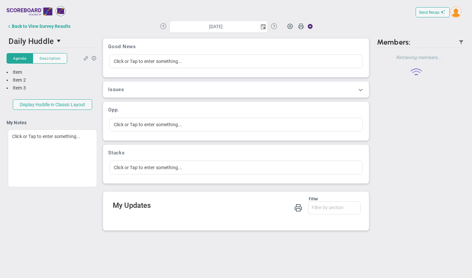
type input "[DATE]"
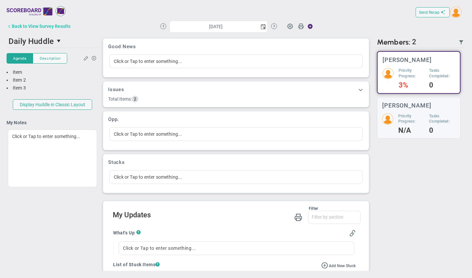
click at [60, 27] on div "Back to View Survey Results" at bounding box center [41, 26] width 59 height 5
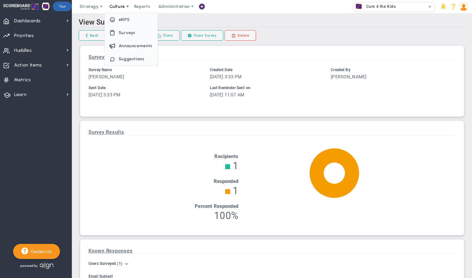
click at [117, 3] on span "Culture" at bounding box center [118, 6] width 26 height 13
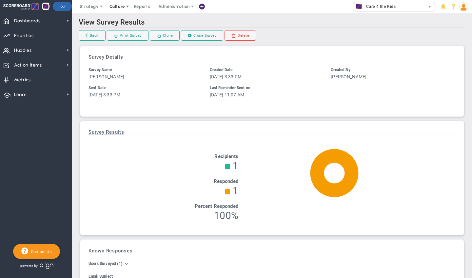
click at [117, 3] on span "Culture" at bounding box center [118, 6] width 26 height 13
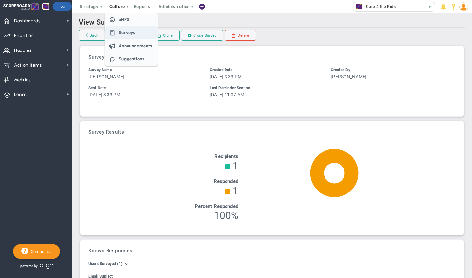
click at [126, 35] on span "Surveys" at bounding box center [131, 32] width 53 height 13
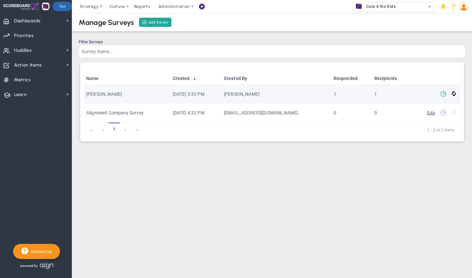
click at [443, 93] on span at bounding box center [444, 93] width 6 height 6
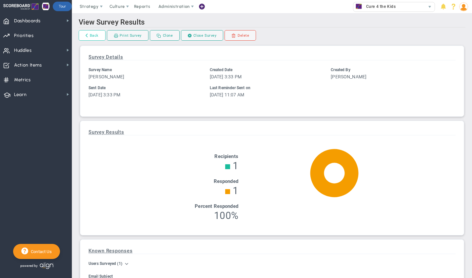
click at [90, 35] on link "Back" at bounding box center [92, 35] width 27 height 10
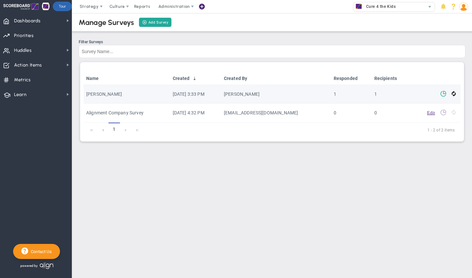
click at [445, 94] on span at bounding box center [444, 93] width 6 height 6
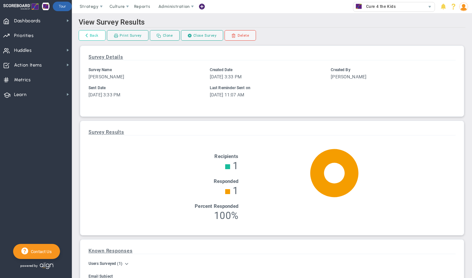
click at [95, 34] on link "Back" at bounding box center [92, 35] width 27 height 10
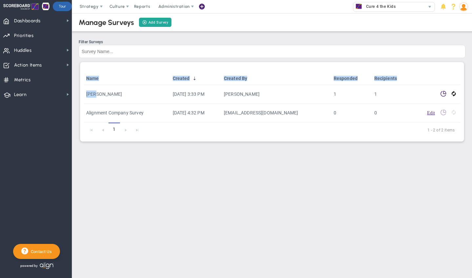
drag, startPoint x: 103, startPoint y: 95, endPoint x: 82, endPoint y: 94, distance: 20.7
click at [82, 94] on div "Name Created Created By Responded Recipients [PERSON_NAME] [DATE] 3:33 PM [PERS…" at bounding box center [272, 102] width 384 height 80
click at [74, 94] on div "Manage Surveys Add Survey Filter Surveys Name Created Created By Responded Reci…" at bounding box center [272, 81] width 400 height 137
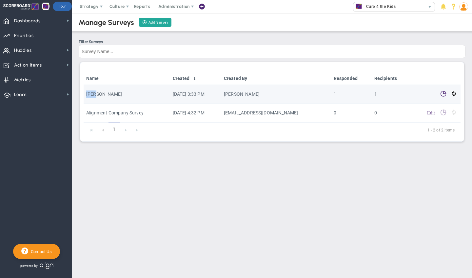
drag, startPoint x: 97, startPoint y: 94, endPoint x: 86, endPoint y: 94, distance: 11.2
click at [86, 94] on td "[PERSON_NAME]" at bounding box center [127, 94] width 87 height 19
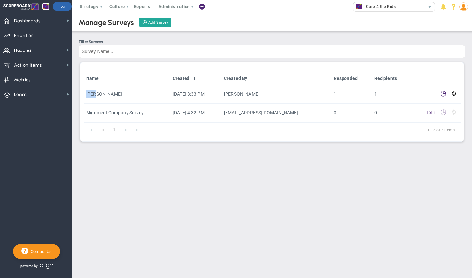
click at [128, 73] on th "Name" at bounding box center [127, 78] width 87 height 13
click at [100, 78] on link "Name" at bounding box center [126, 78] width 81 height 5
click at [47, 49] on span "Huddles Huddles" at bounding box center [36, 50] width 72 height 15
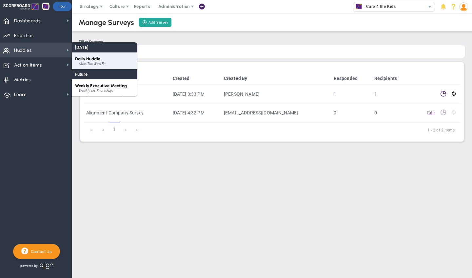
click at [91, 60] on span "Daily Huddle" at bounding box center [87, 58] width 25 height 5
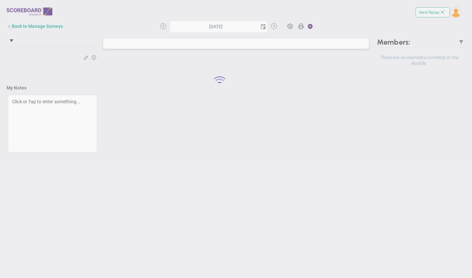
type input "[DATE]"
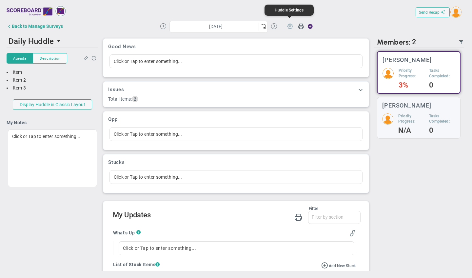
click at [291, 26] on span at bounding box center [290, 26] width 12 height 12
type input "Daily Huddle"
type input "08:38:00"
type input "08:53:00"
checkbox input "true"
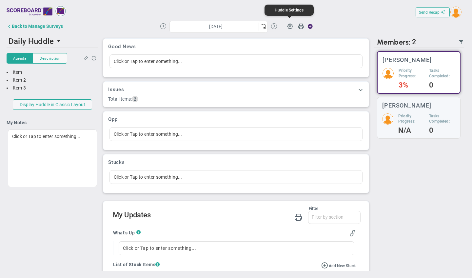
checkbox input "true"
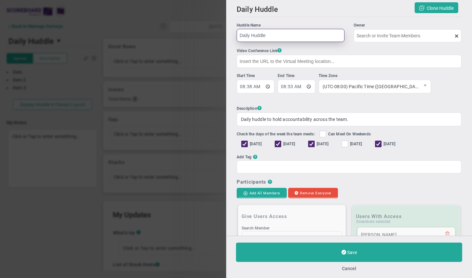
type input "[PERSON_NAME]"
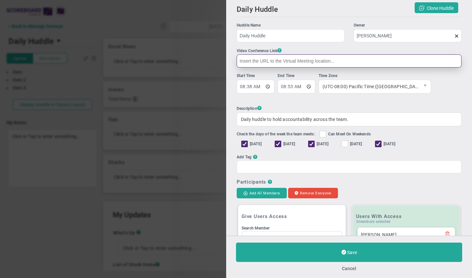
click at [271, 61] on input "text" at bounding box center [349, 60] width 225 height 13
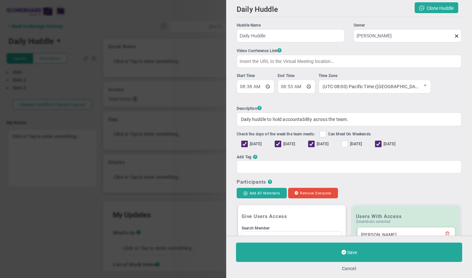
click at [349, 252] on button "Cancel" at bounding box center [349, 268] width 14 height 5
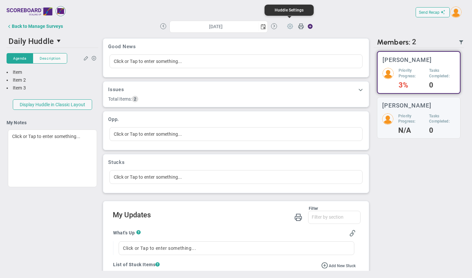
click at [290, 28] on span at bounding box center [290, 26] width 12 height 12
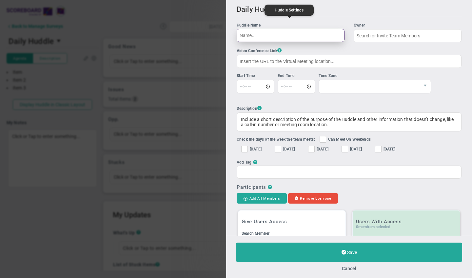
type input "Daily Huddle"
type input "08:38:00"
type input "08:53:00"
checkbox input "true"
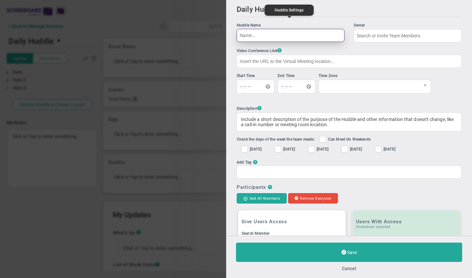
checkbox input "true"
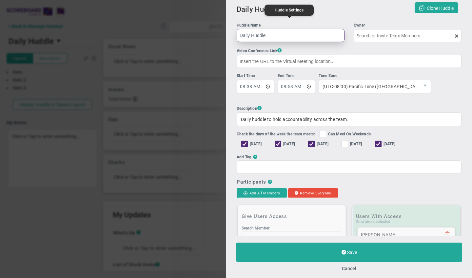
type input "[PERSON_NAME]"
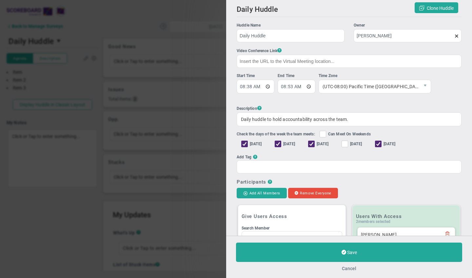
click at [351, 252] on button "Cancel" at bounding box center [349, 268] width 14 height 5
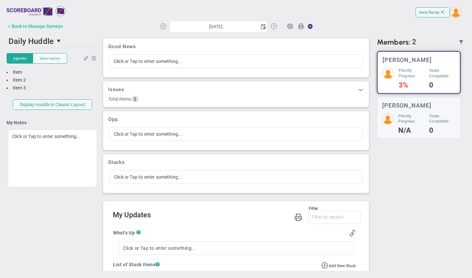
click at [17, 25] on div "Back to Manage Surveys" at bounding box center [37, 26] width 51 height 5
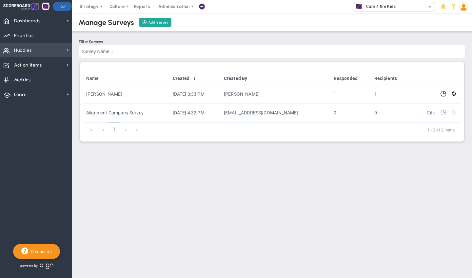
click at [29, 49] on span "Huddles" at bounding box center [23, 51] width 18 height 14
click at [93, 7] on span "Strategy" at bounding box center [89, 6] width 19 height 5
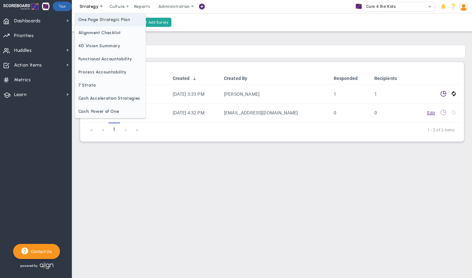
click at [96, 19] on span "One Page Strategic Plan" at bounding box center [110, 19] width 71 height 13
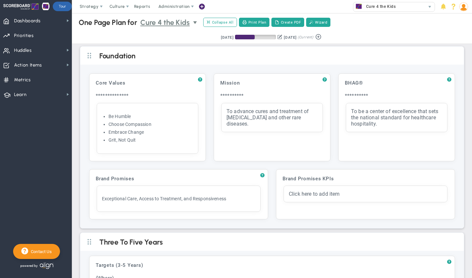
click at [175, 23] on span "Cure 4 the Kids" at bounding box center [165, 22] width 50 height 11
click at [164, 35] on span "+ Manage Teams" at bounding box center [169, 34] width 53 height 9
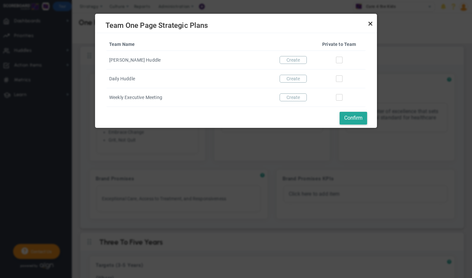
click at [371, 22] on link "Close" at bounding box center [371, 24] width 8 height 8
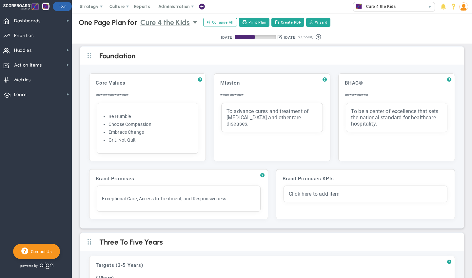
click at [177, 28] on span "Cure 4 the Kids" at bounding box center [165, 22] width 50 height 11
click at [168, 35] on span "+ Manage Teams" at bounding box center [169, 34] width 53 height 9
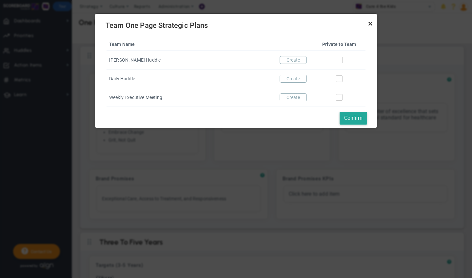
click at [371, 22] on link "Close" at bounding box center [371, 24] width 8 height 8
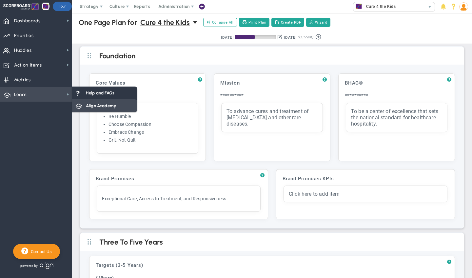
click at [90, 106] on span "Align Academy" at bounding box center [101, 106] width 30 height 6
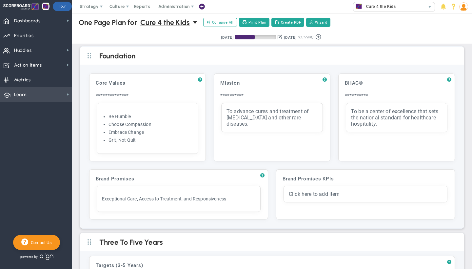
click at [36, 93] on span "Learn Learn" at bounding box center [36, 94] width 72 height 15
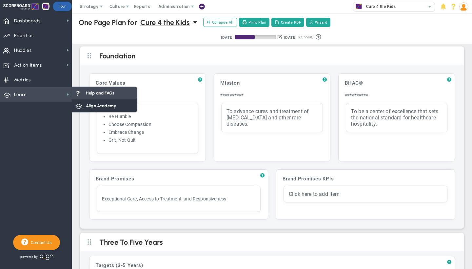
click at [94, 94] on span "Help and FAQs" at bounding box center [100, 93] width 29 height 6
